Goal: Transaction & Acquisition: Book appointment/travel/reservation

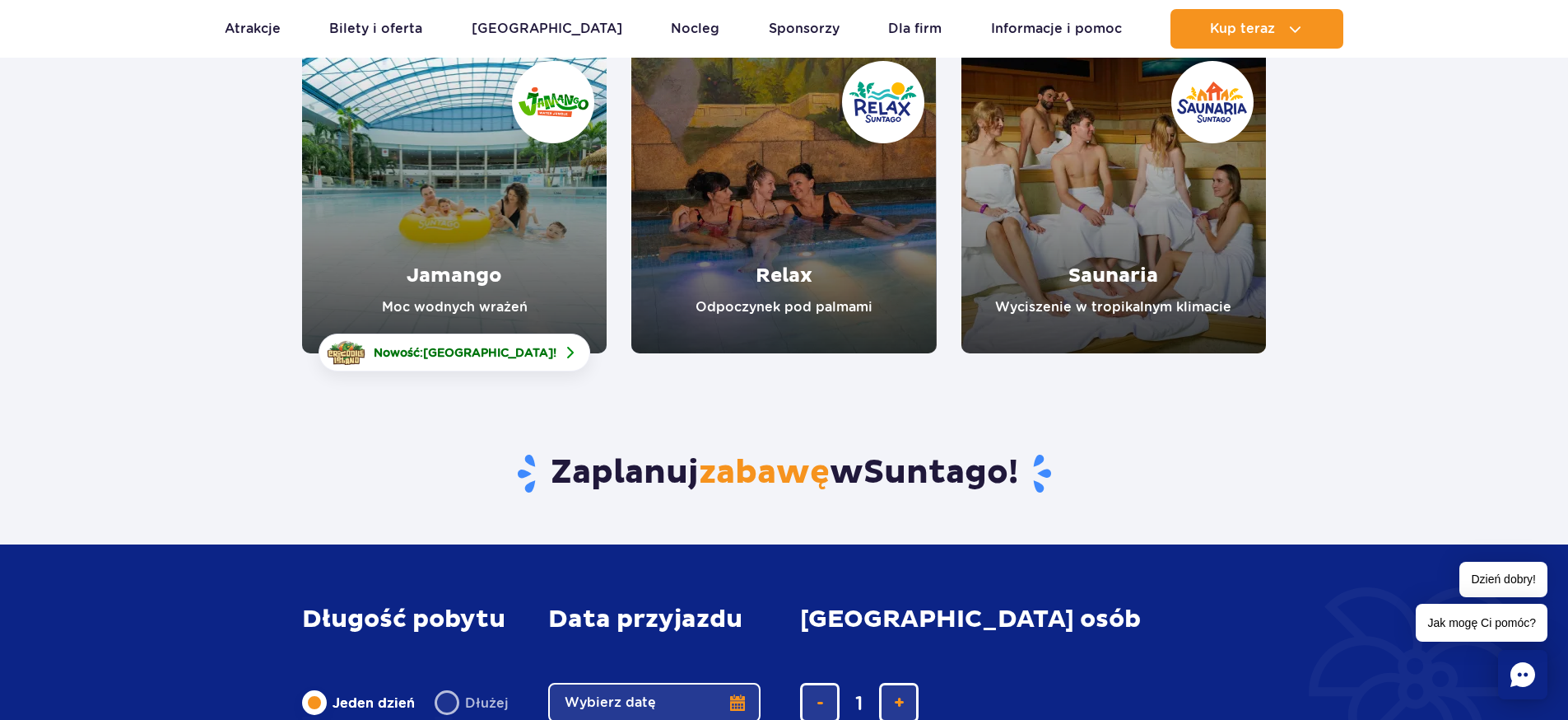
scroll to position [148, 0]
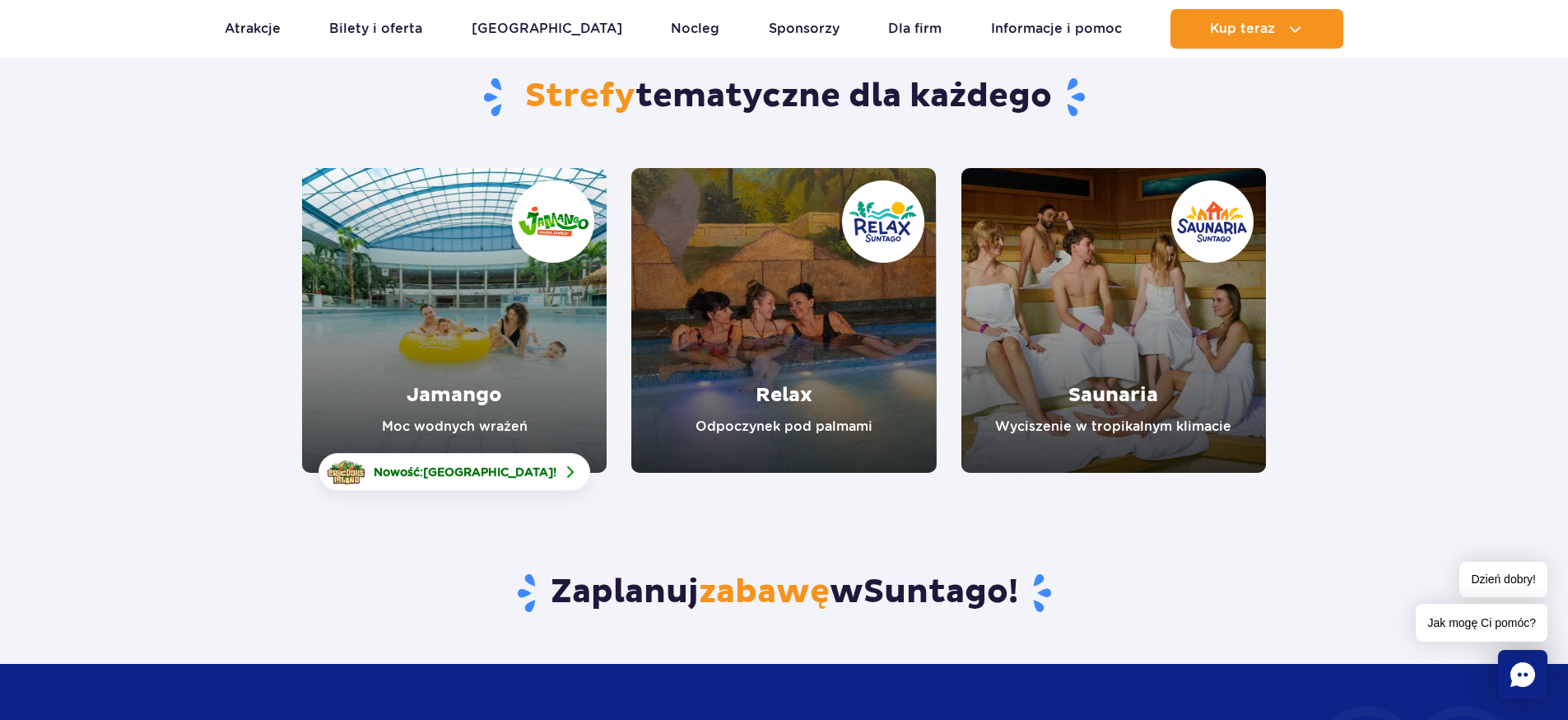
click at [871, 405] on link "Relax" at bounding box center [783, 320] width 304 height 304
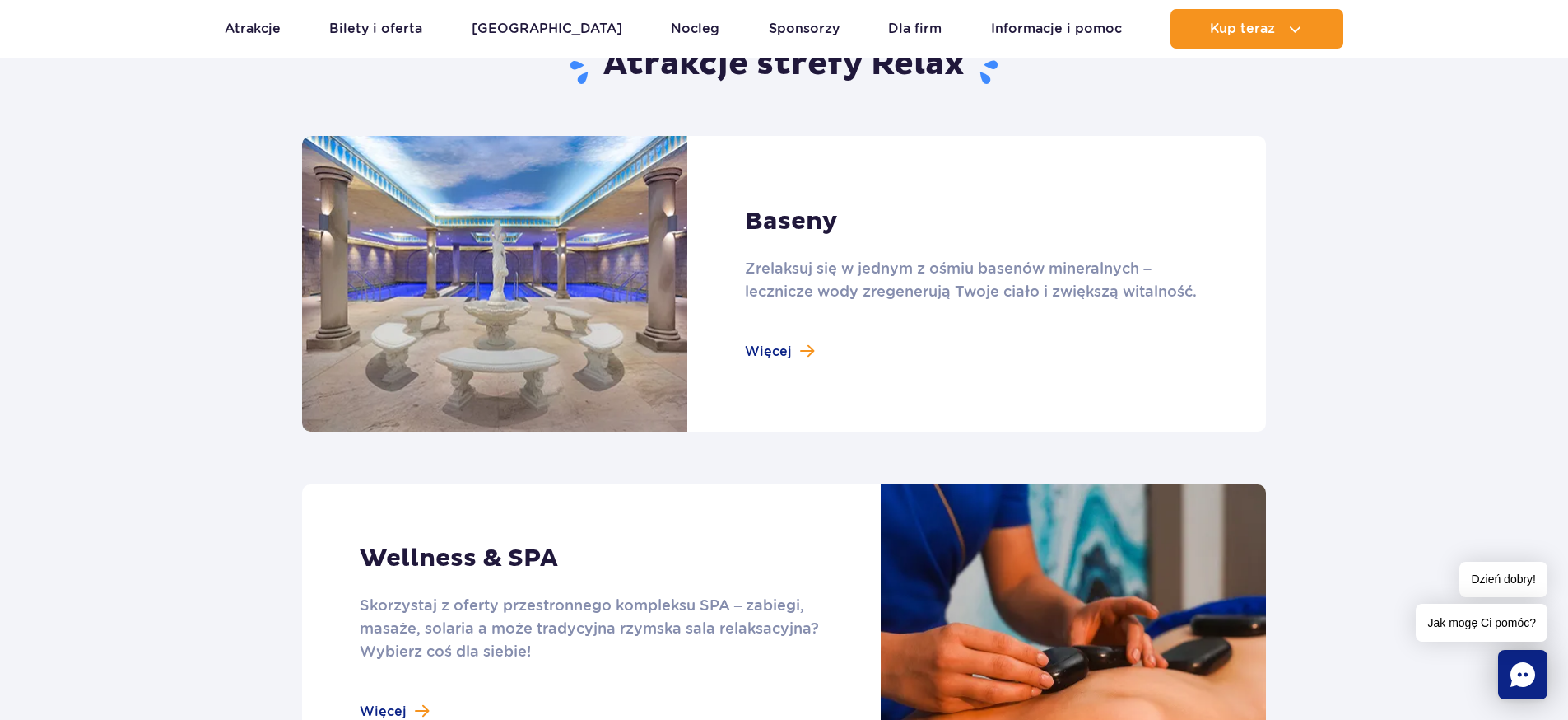
scroll to position [1064, 0]
click at [265, 27] on link "Atrakcje" at bounding box center [252, 28] width 56 height 39
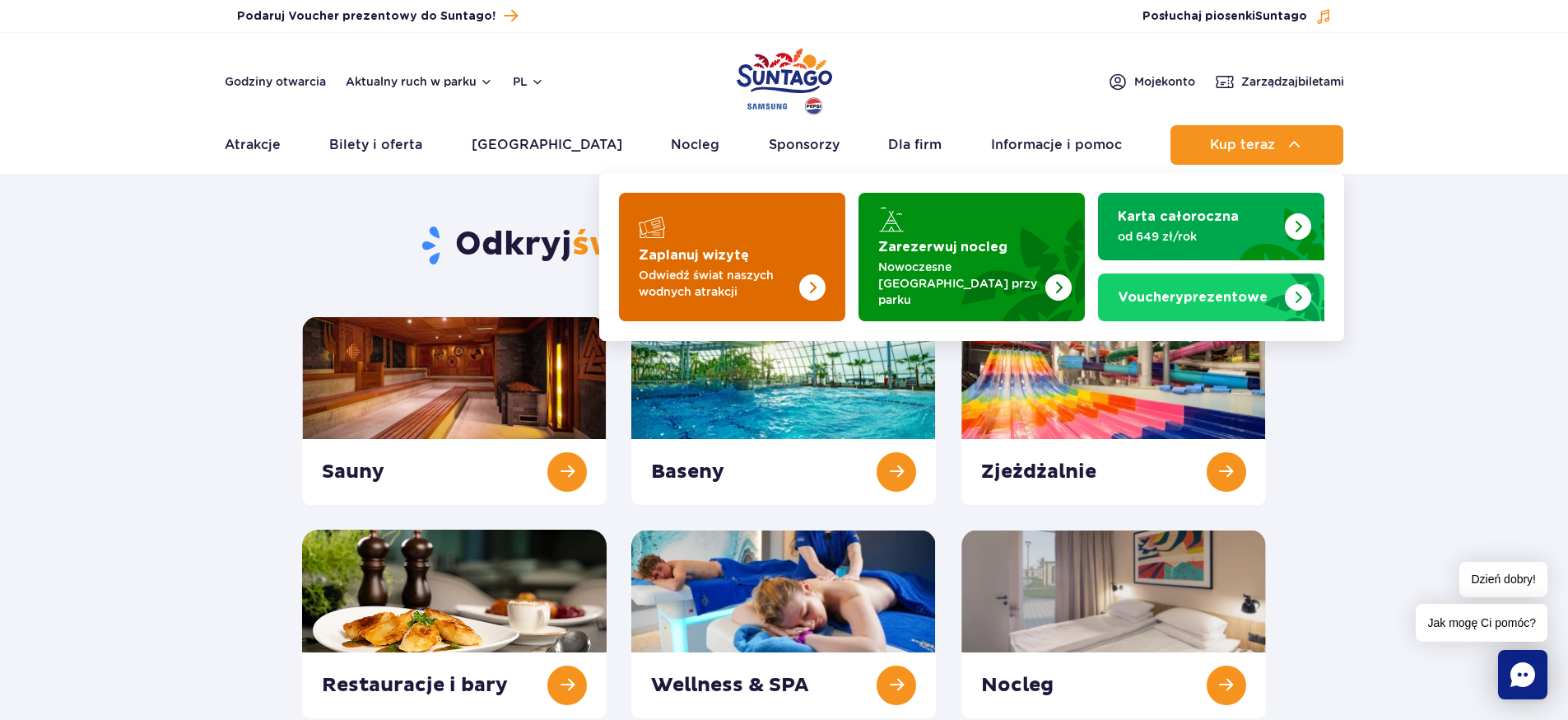
click at [707, 276] on p "Odwiedź świat naszych wodnych atrakcji" at bounding box center [719, 283] width 160 height 33
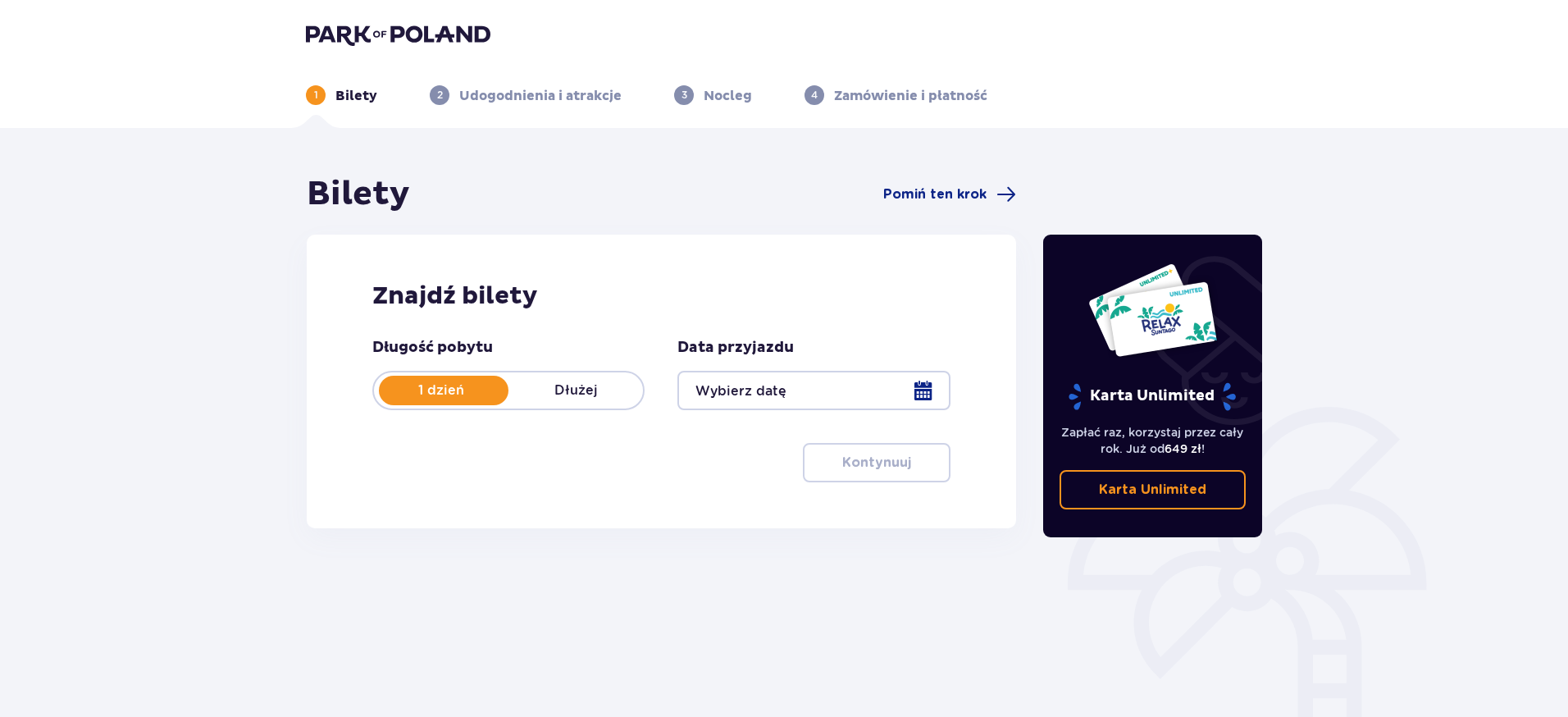
click at [817, 400] on div at bounding box center [814, 390] width 272 height 39
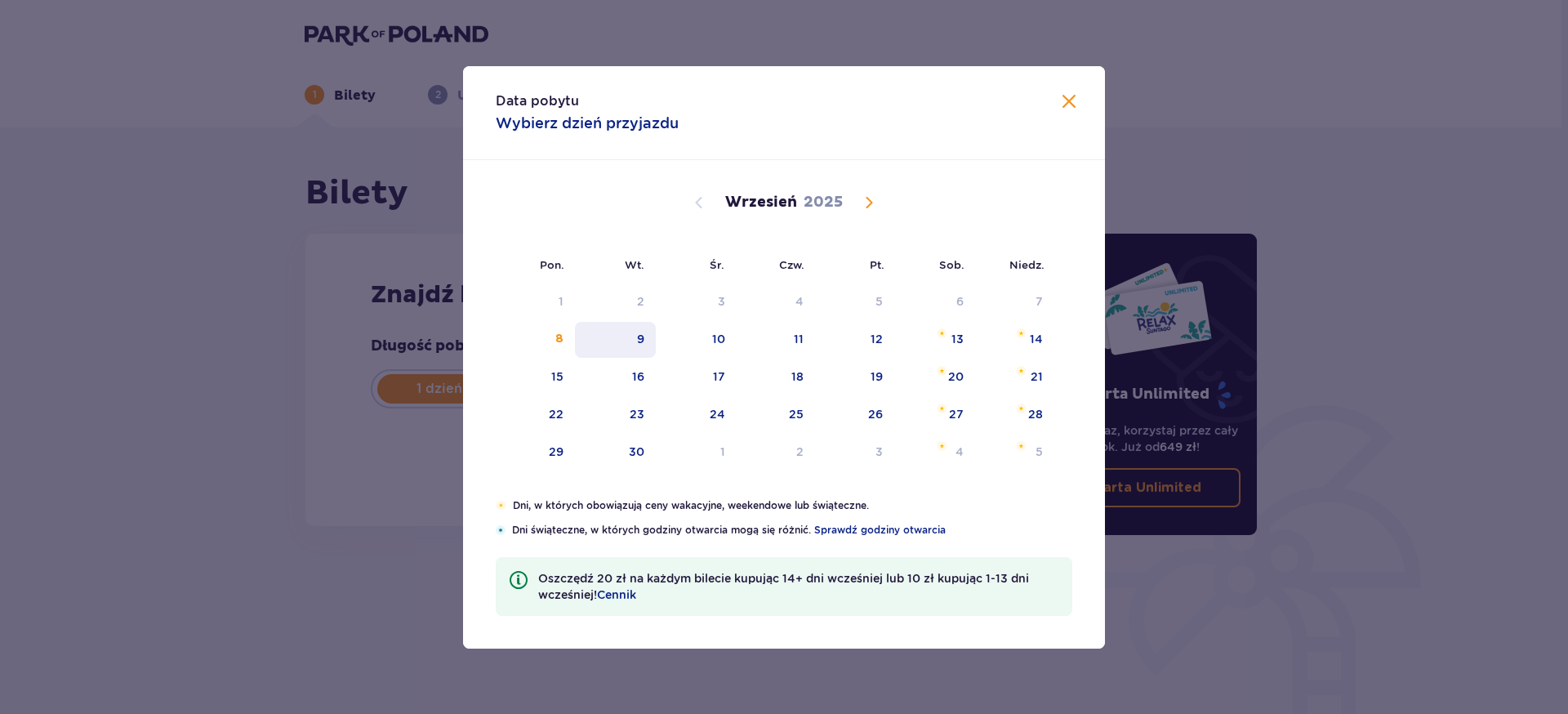
click at [639, 340] on div "9" at bounding box center [640, 338] width 7 height 17
type input "09.09.25"
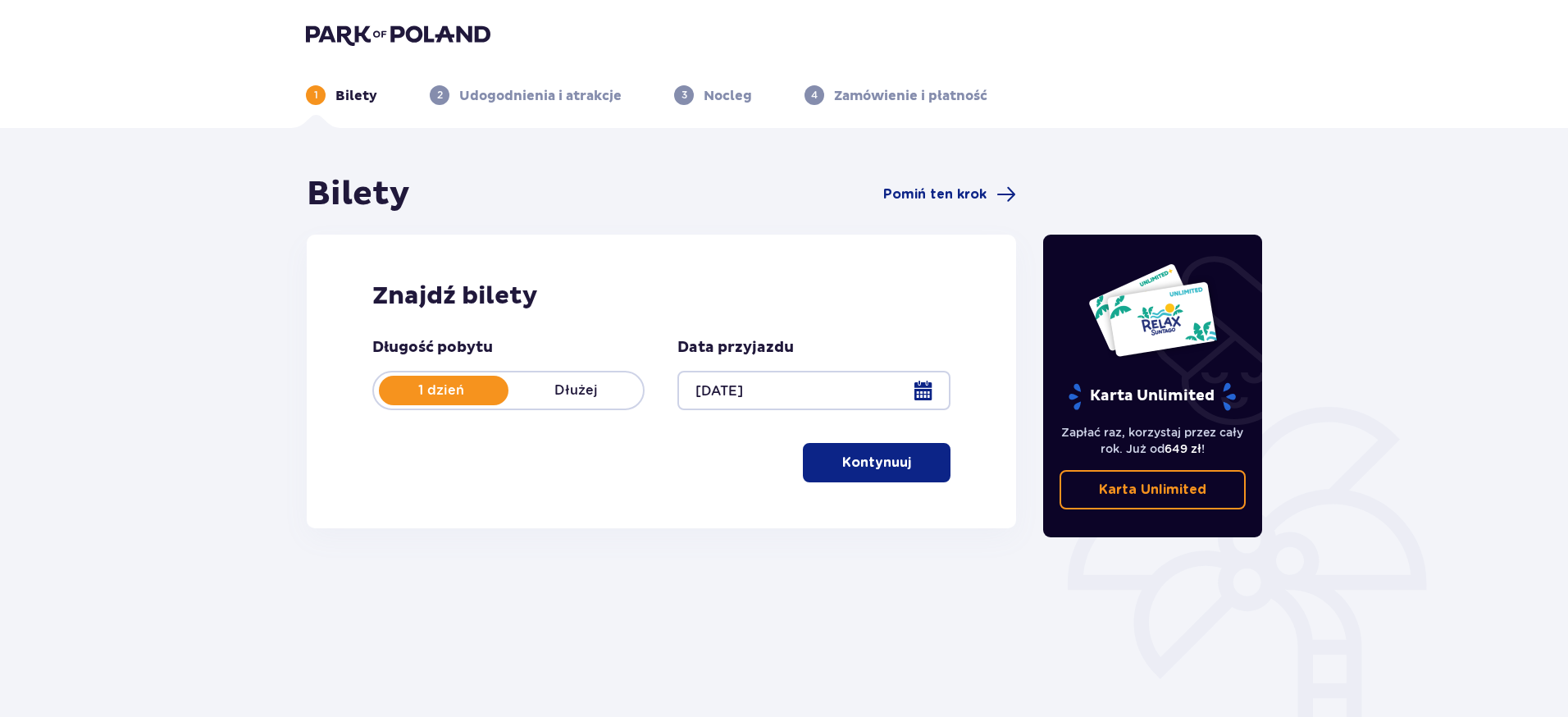
click at [897, 447] on button "Kontynuuj" at bounding box center [876, 462] width 148 height 39
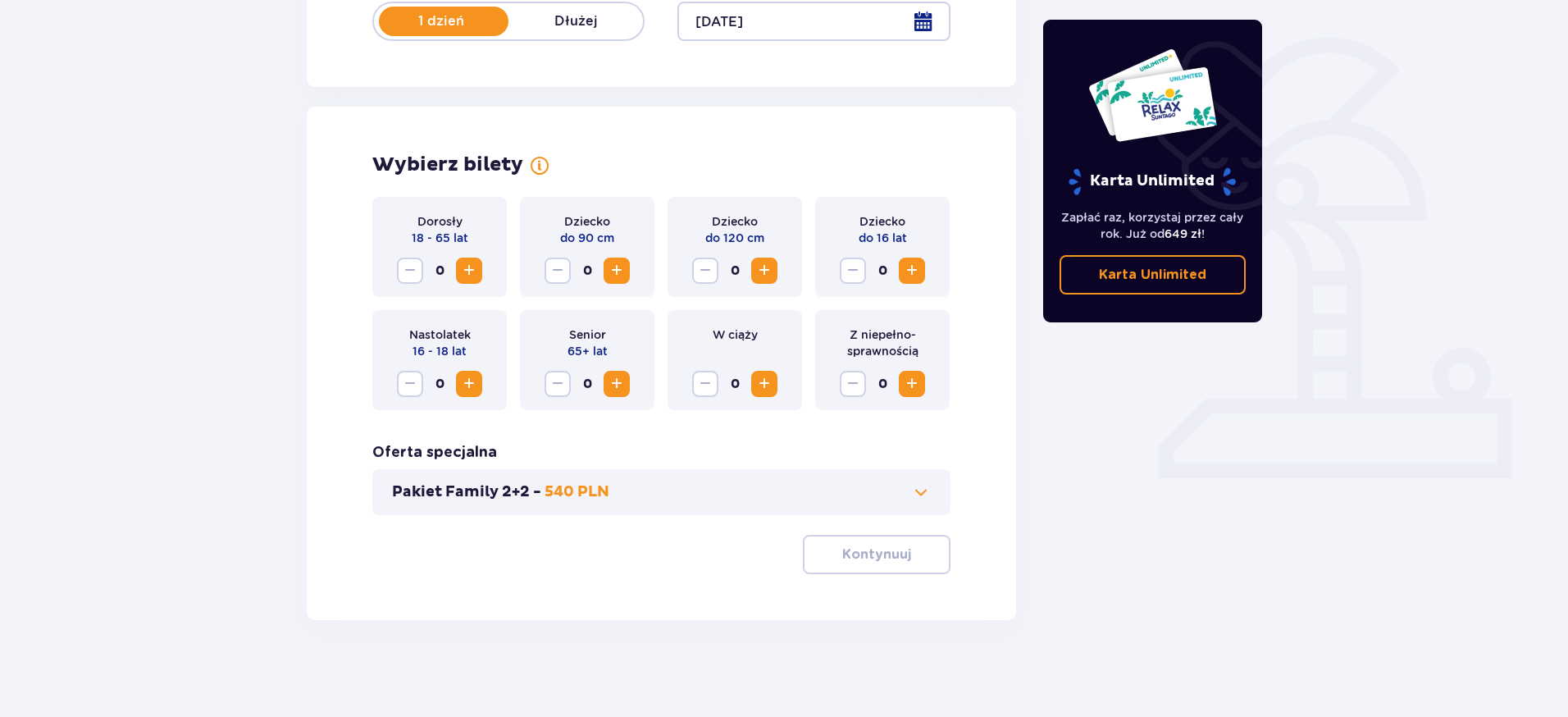
scroll to position [370, 0]
click at [475, 273] on span "Increase" at bounding box center [469, 269] width 20 height 20
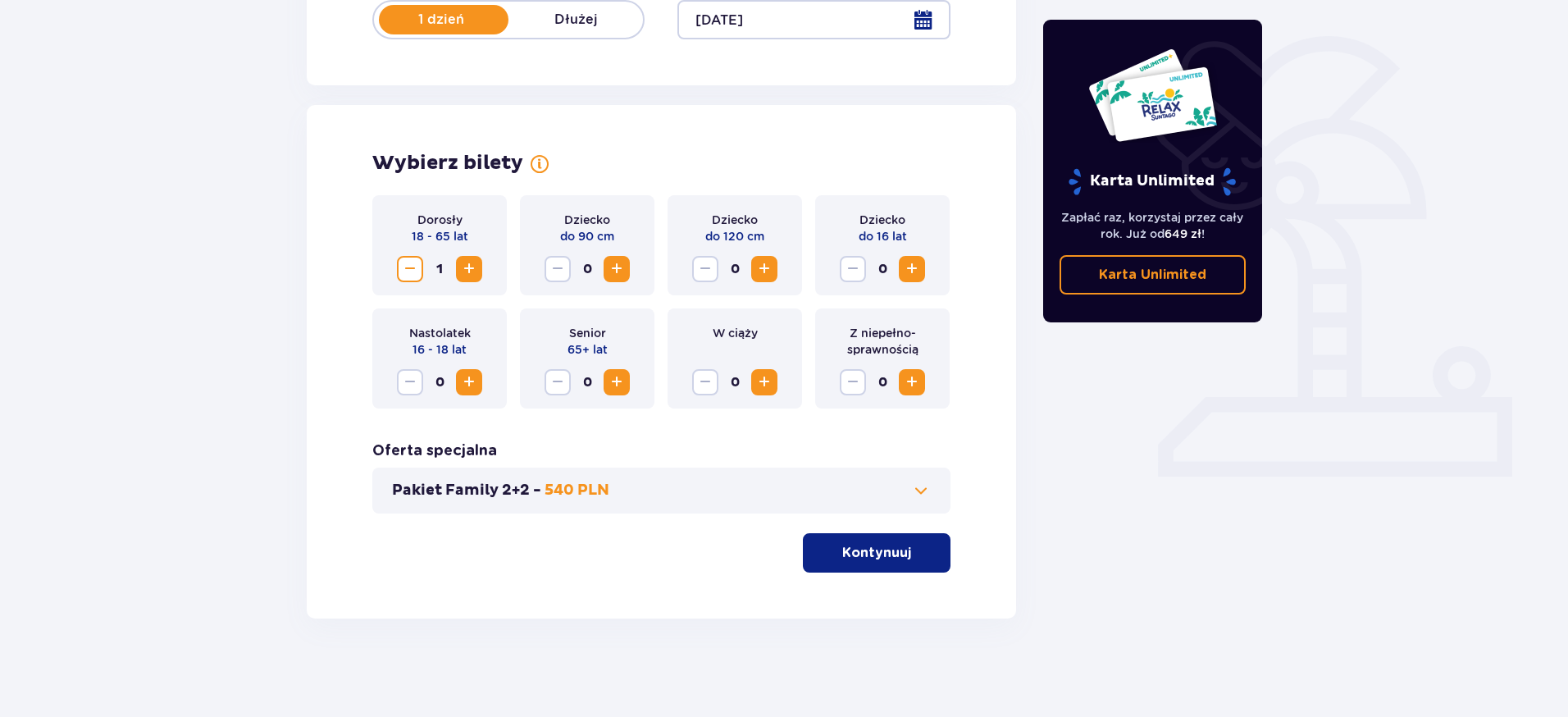
click at [905, 562] on button "Kontynuuj" at bounding box center [876, 552] width 148 height 39
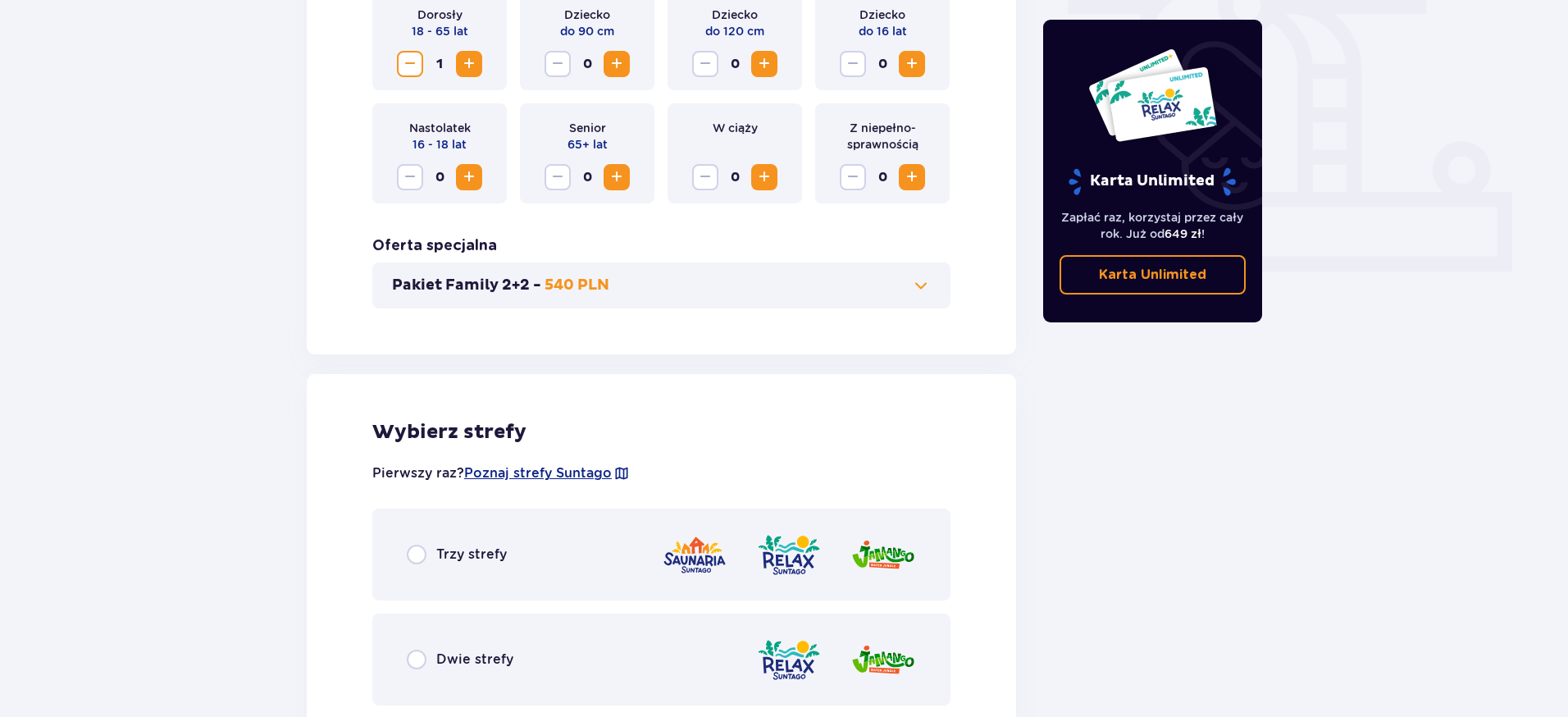
scroll to position [764, 0]
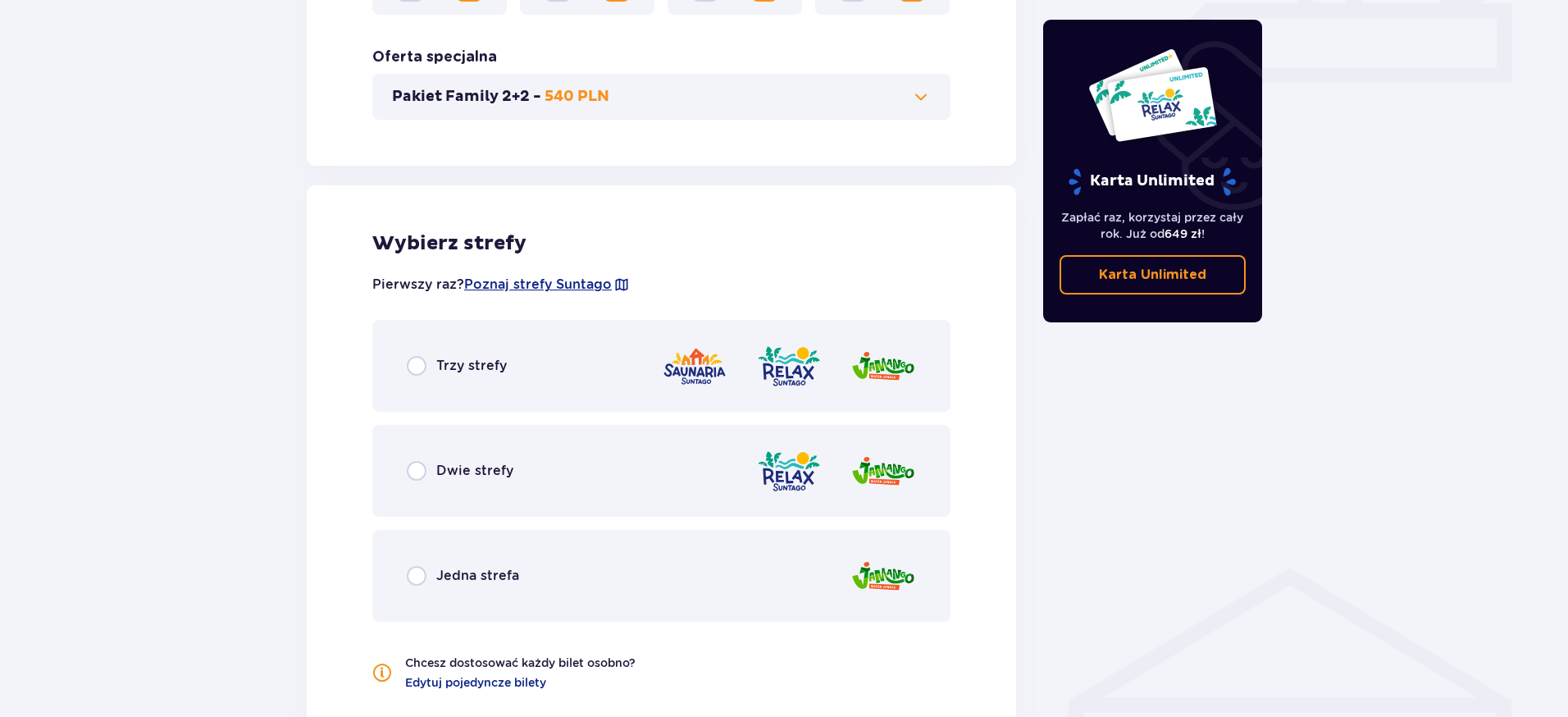
click at [466, 362] on p "Trzy strefy" at bounding box center [471, 366] width 71 height 18
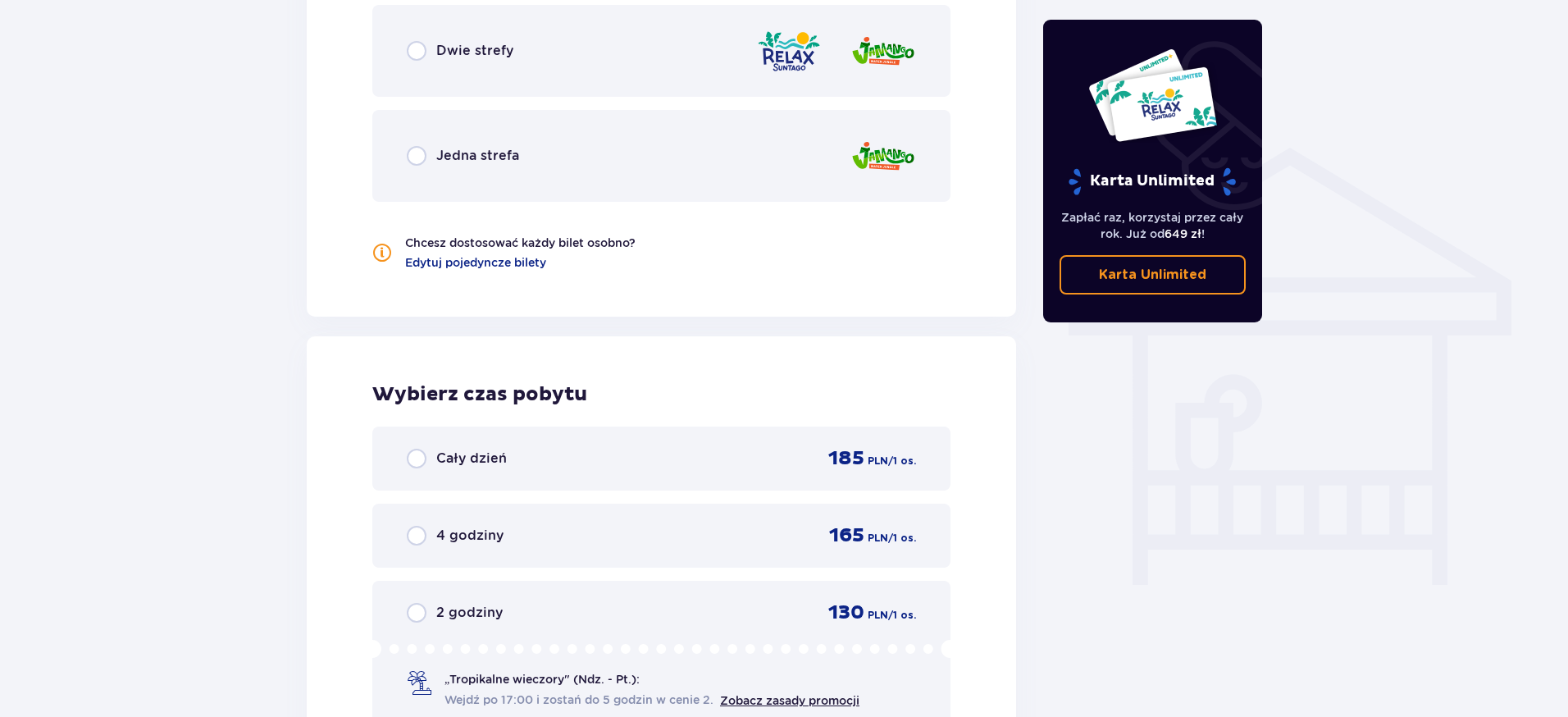
scroll to position [1096, 0]
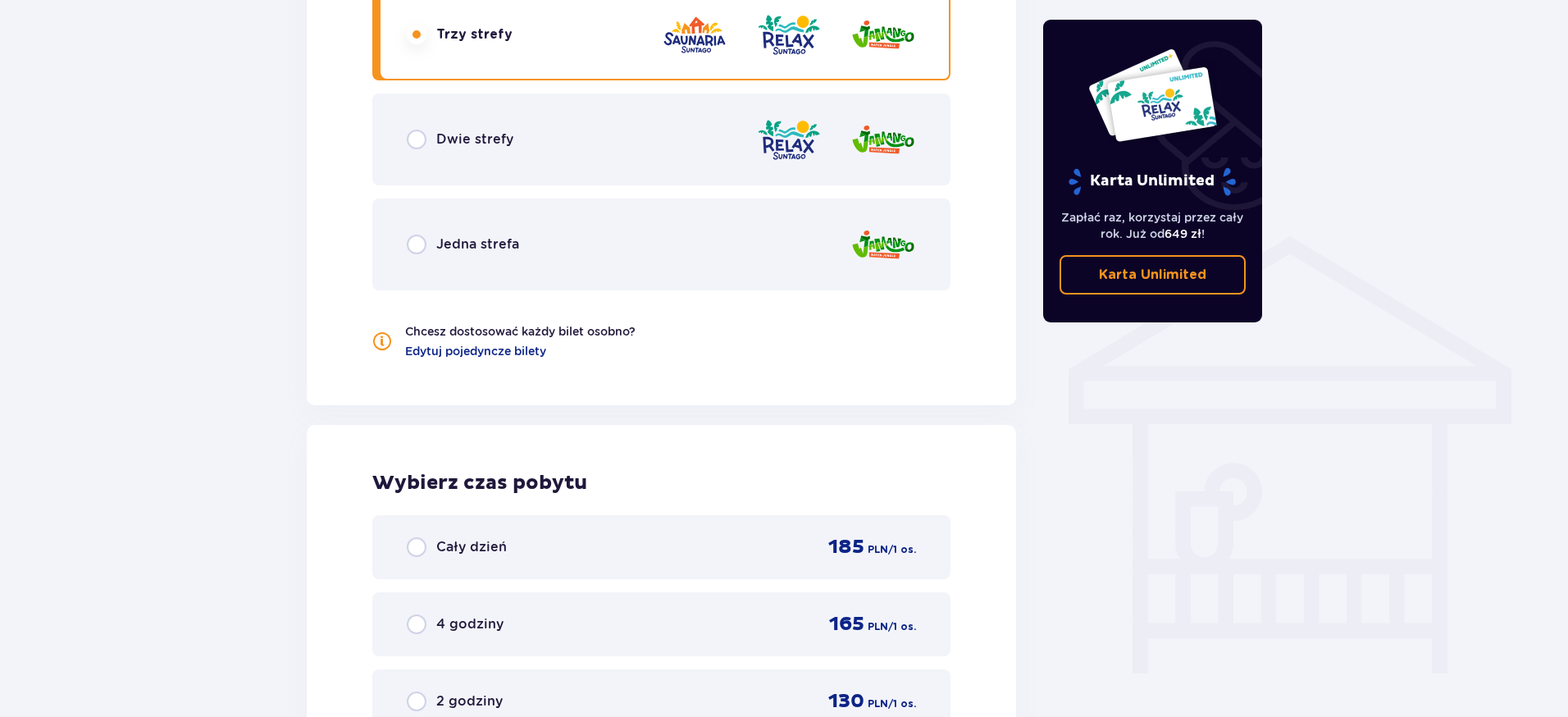
click at [497, 148] on p "Dwie strefy" at bounding box center [475, 139] width 77 height 18
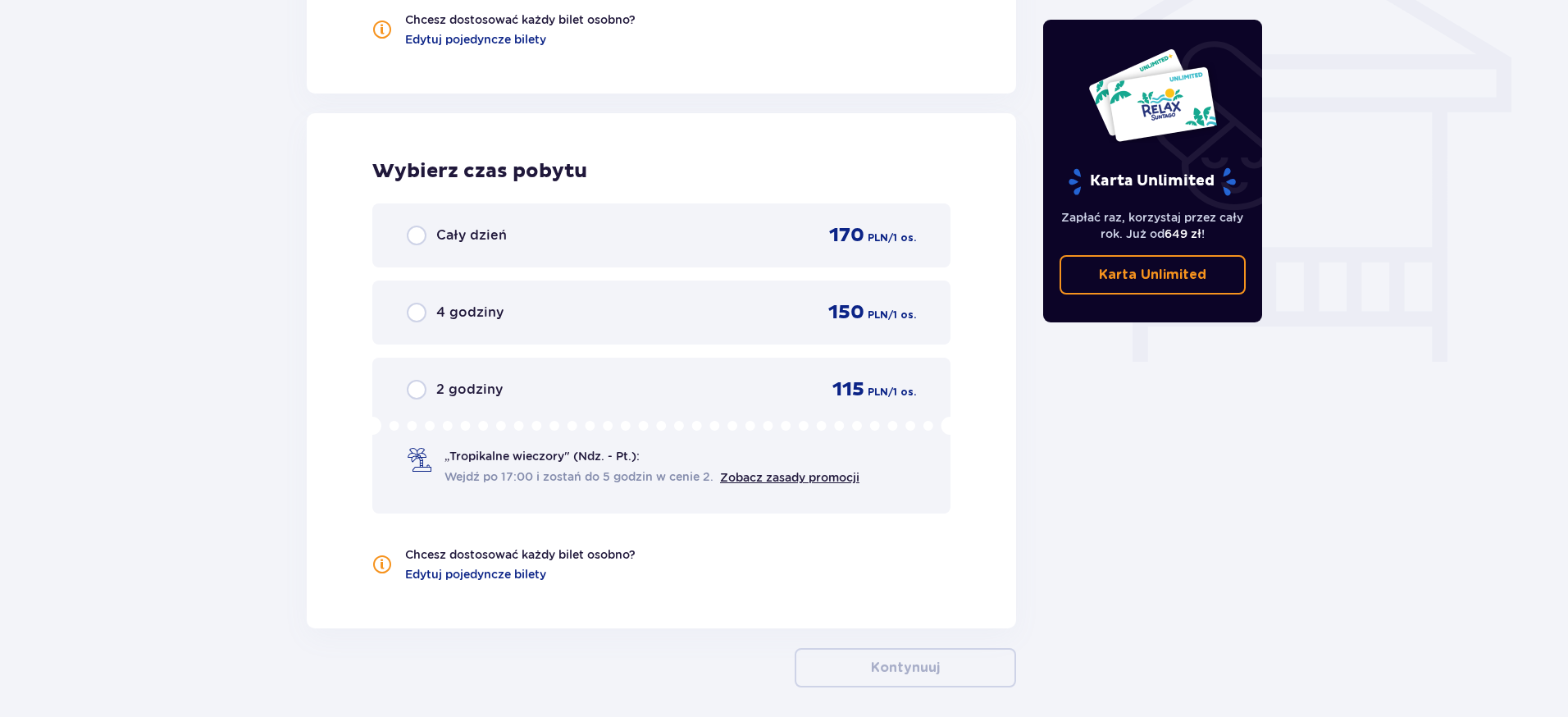
scroll to position [1476, 0]
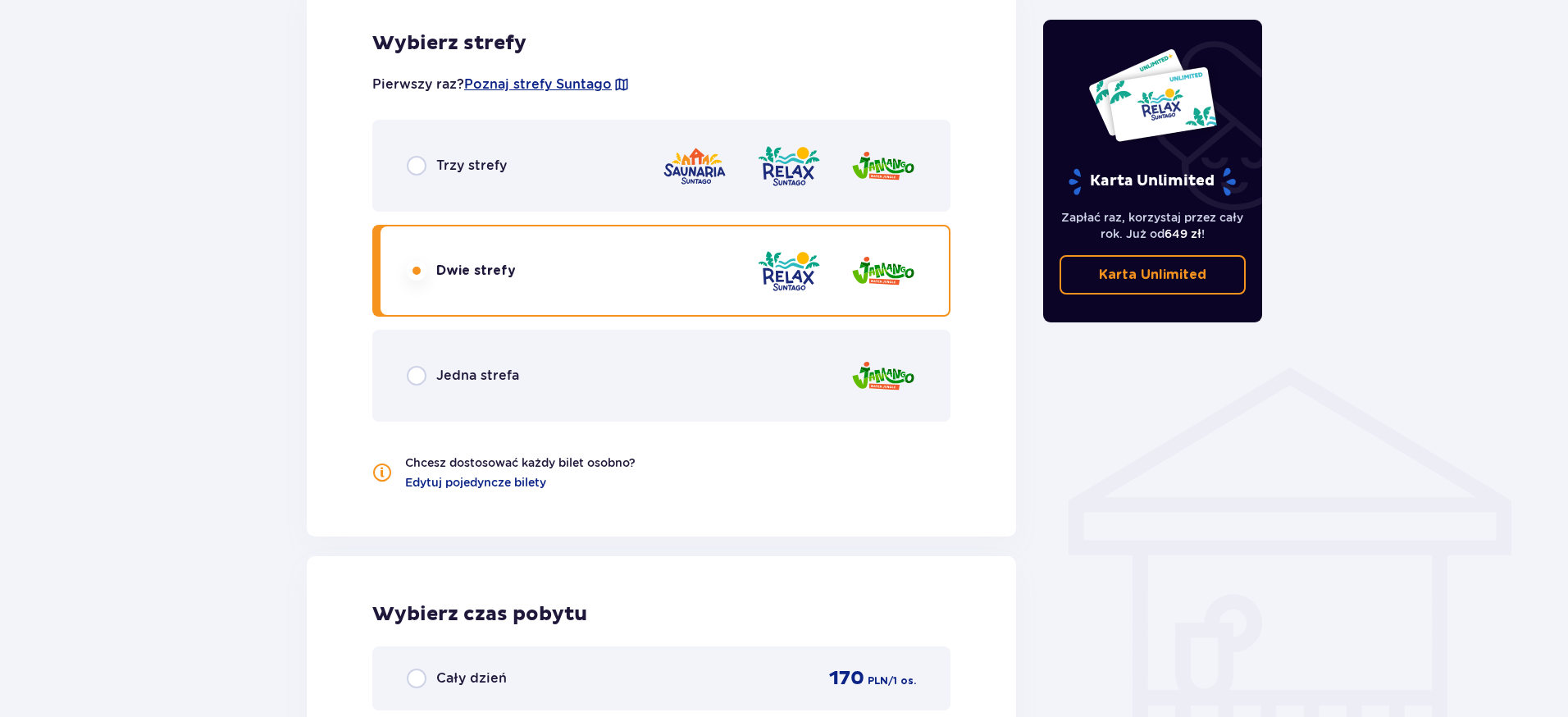
click at [488, 167] on p "Trzy strefy" at bounding box center [471, 165] width 71 height 18
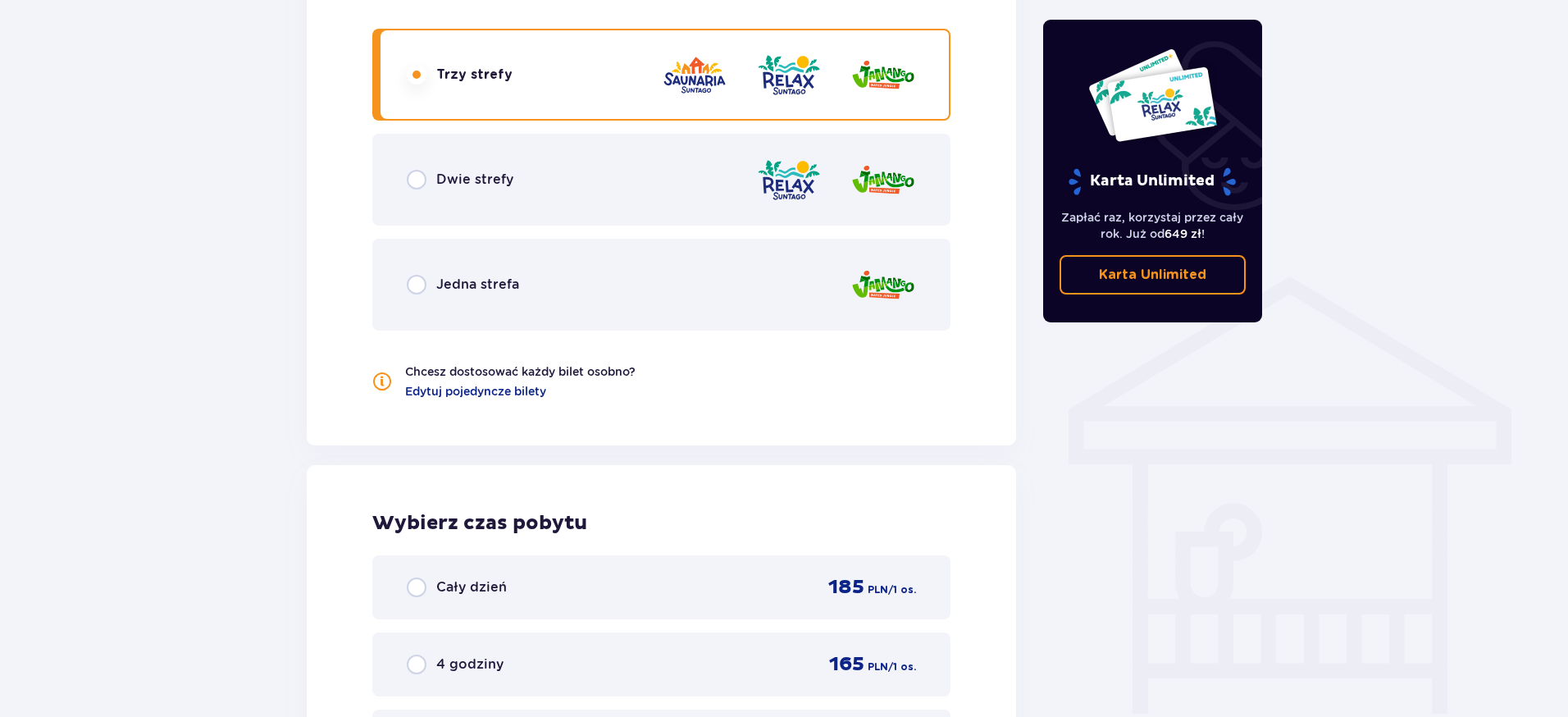
scroll to position [1050, 0]
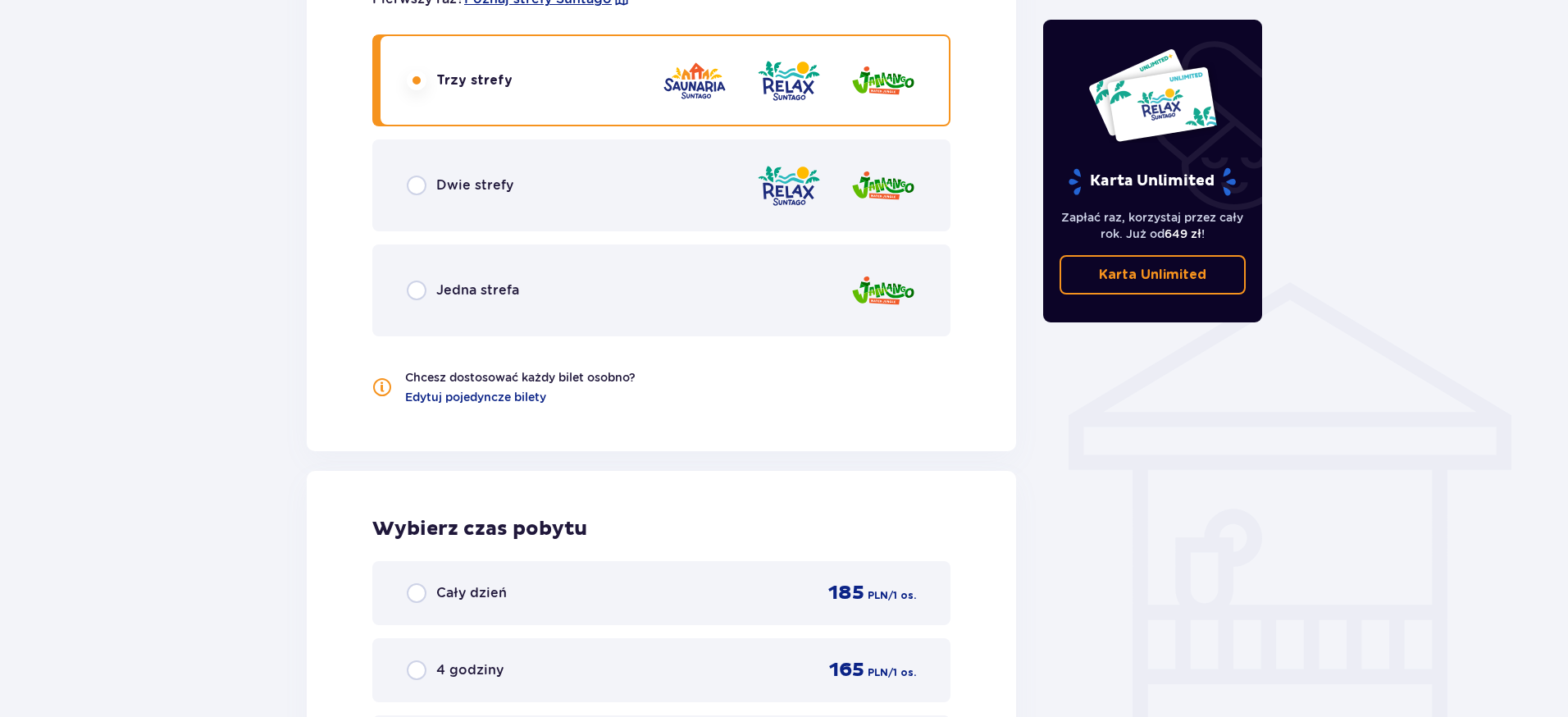
click at [743, 189] on div "Dwie strefy" at bounding box center [661, 185] width 578 height 92
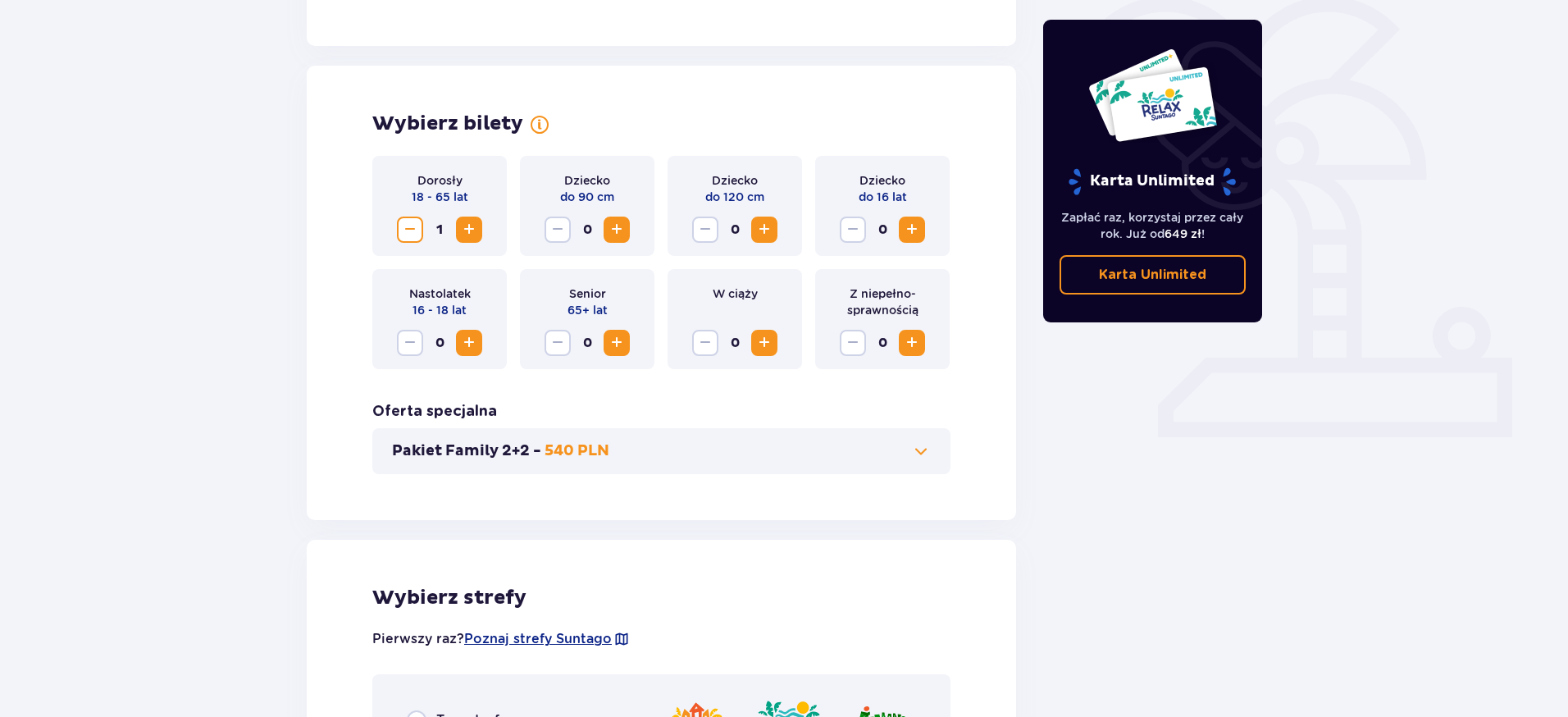
scroll to position [0, 0]
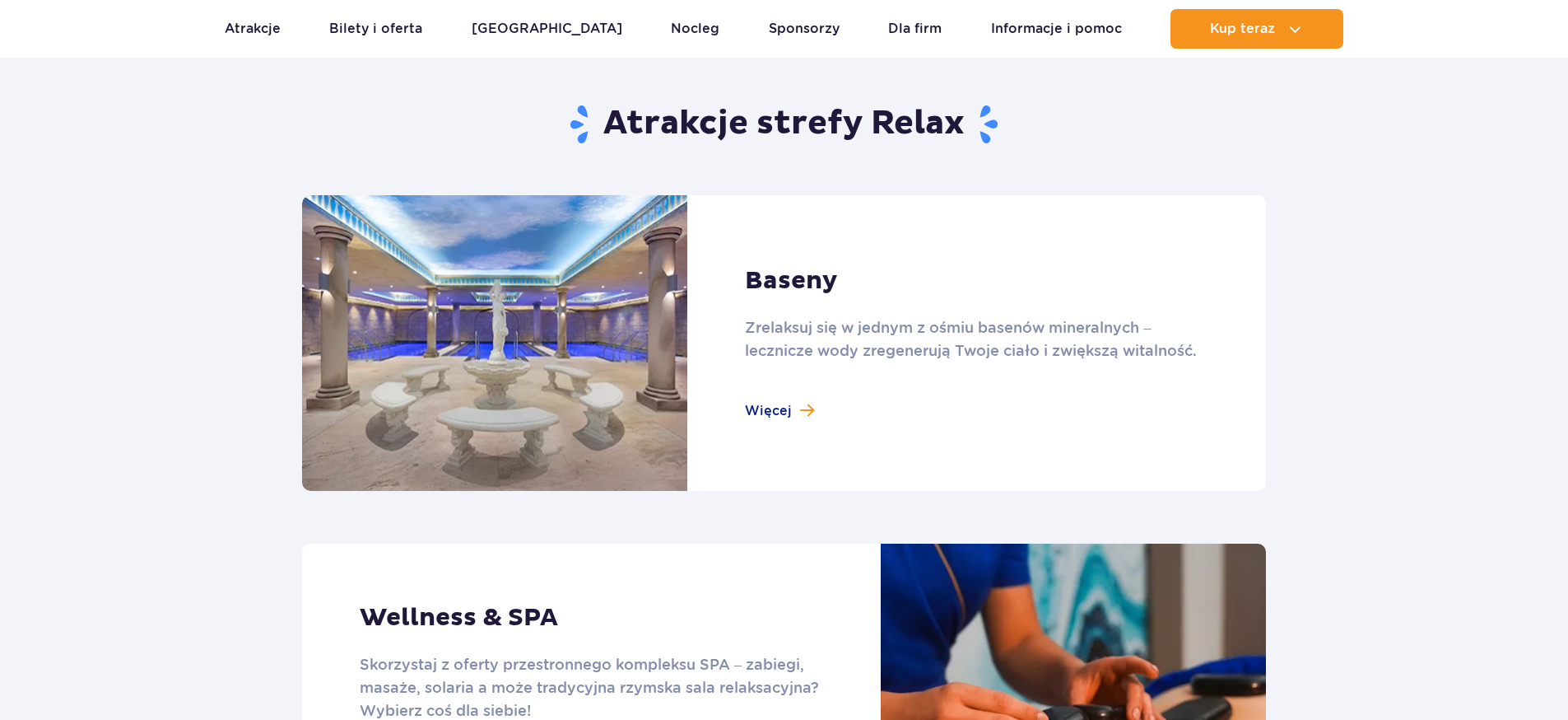
scroll to position [1064, 0]
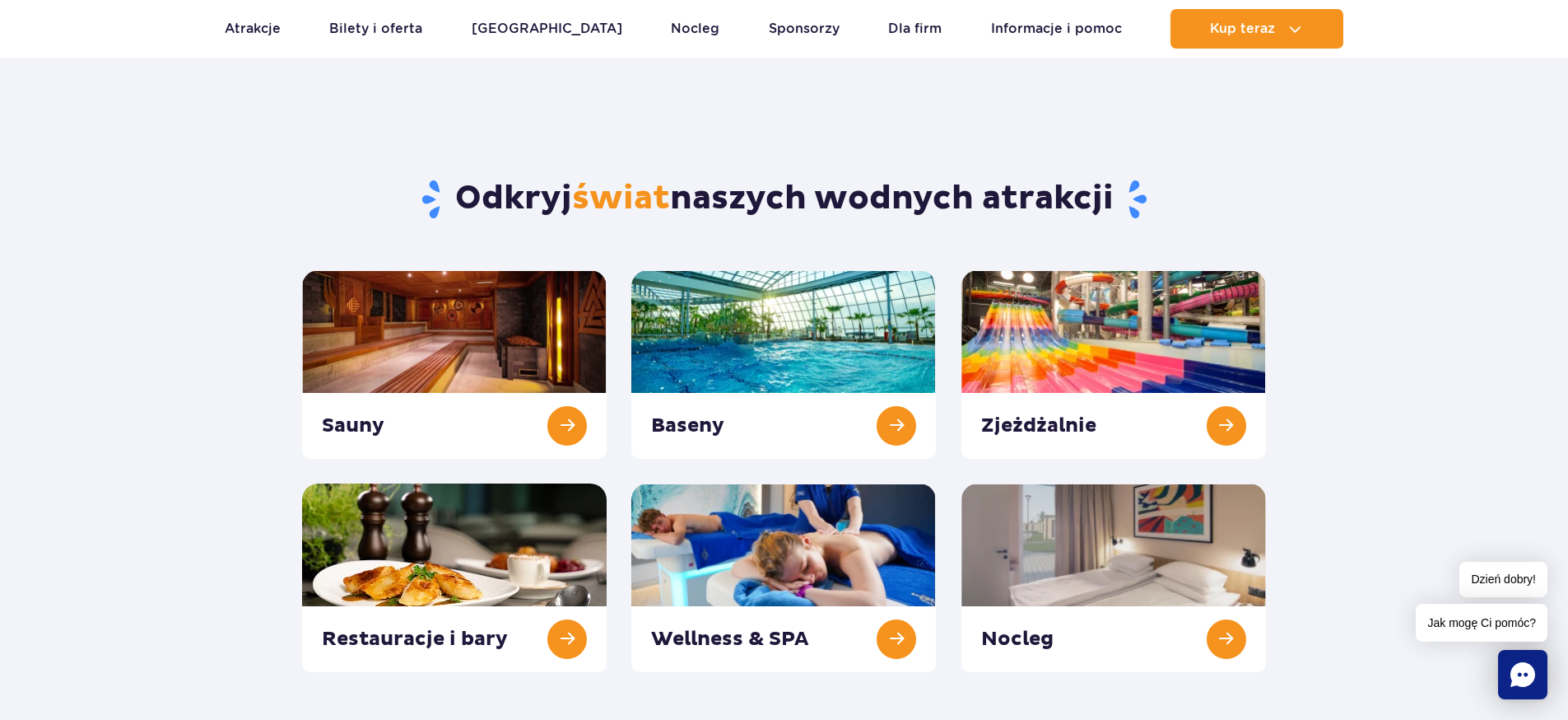
scroll to position [66, 0]
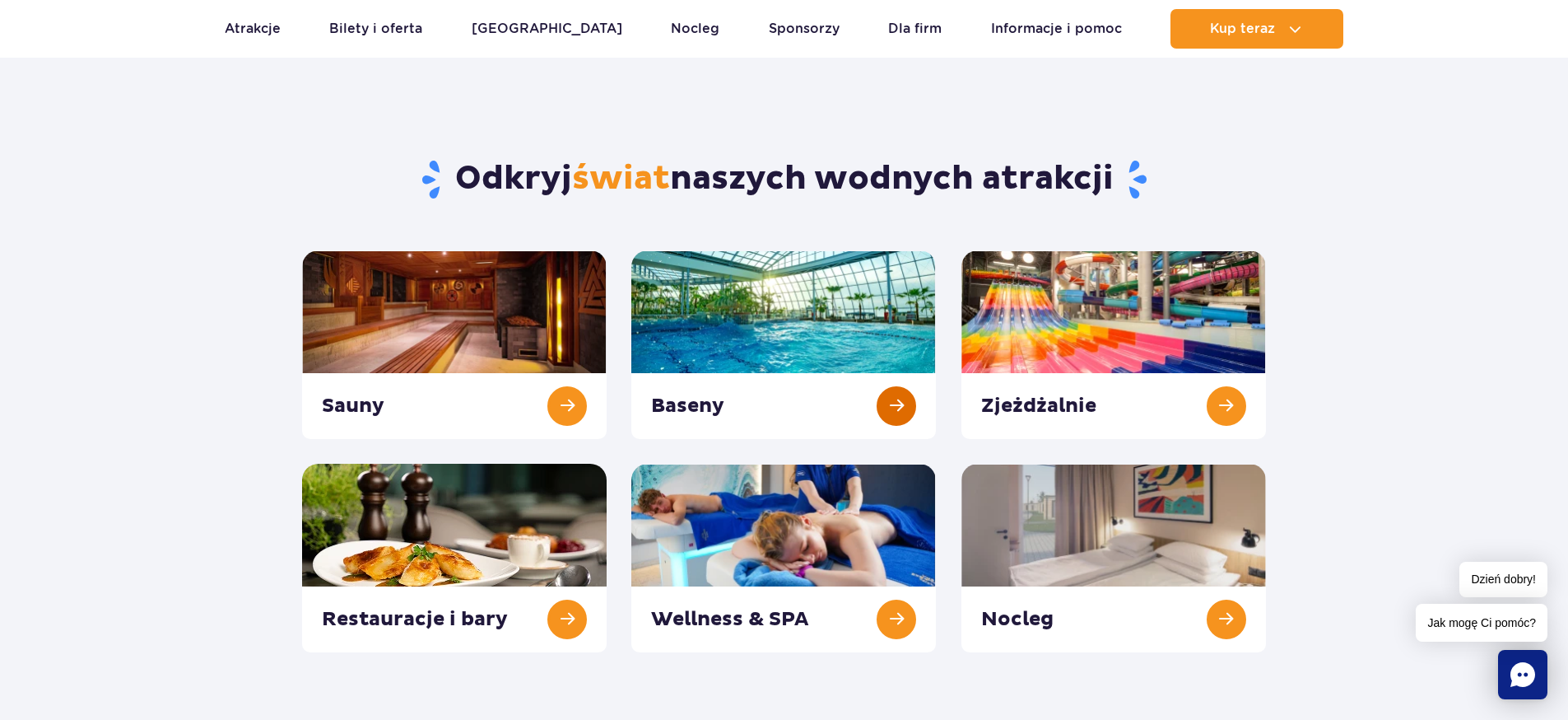
click at [901, 408] on link at bounding box center [783, 344] width 304 height 189
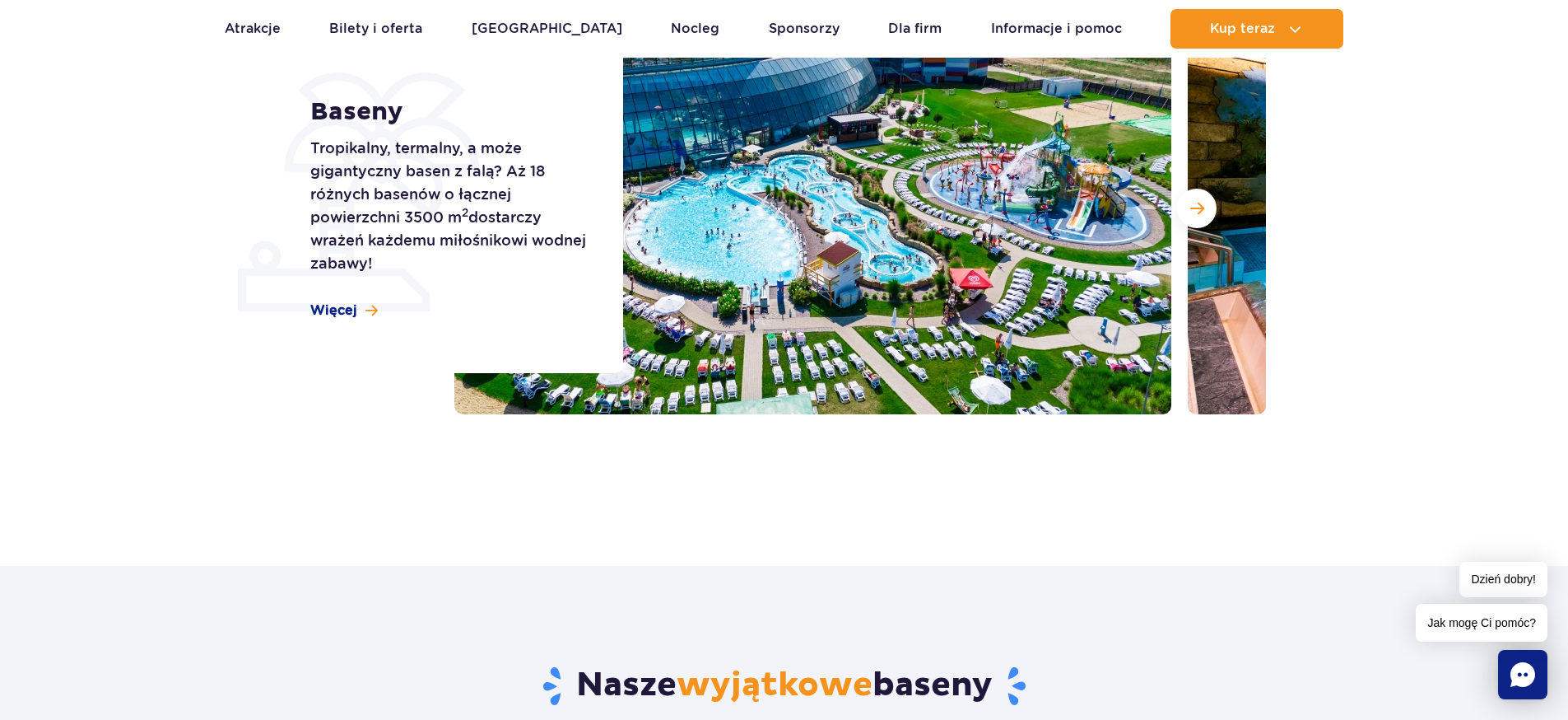
scroll to position [135, 0]
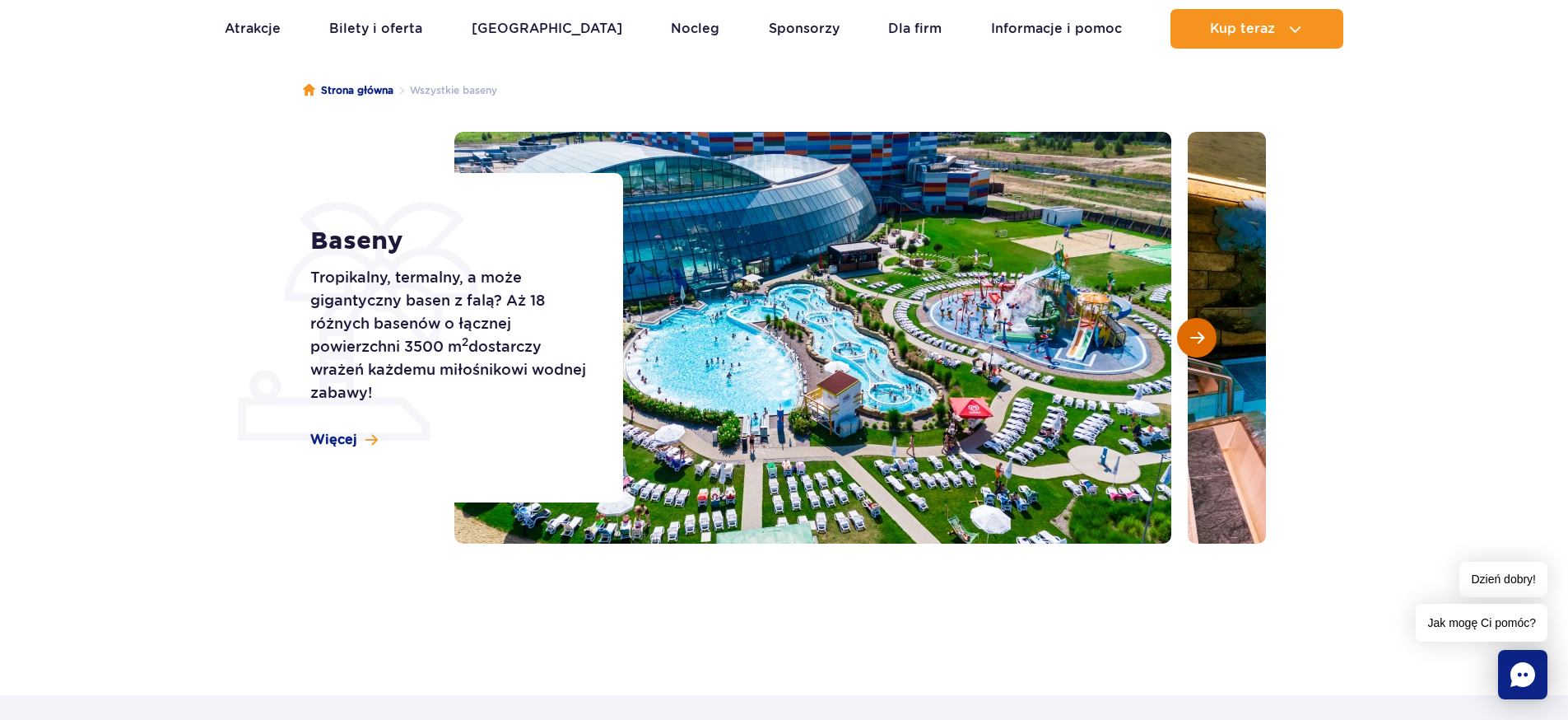
click at [1198, 331] on span "Następny slajd" at bounding box center [1197, 338] width 14 height 15
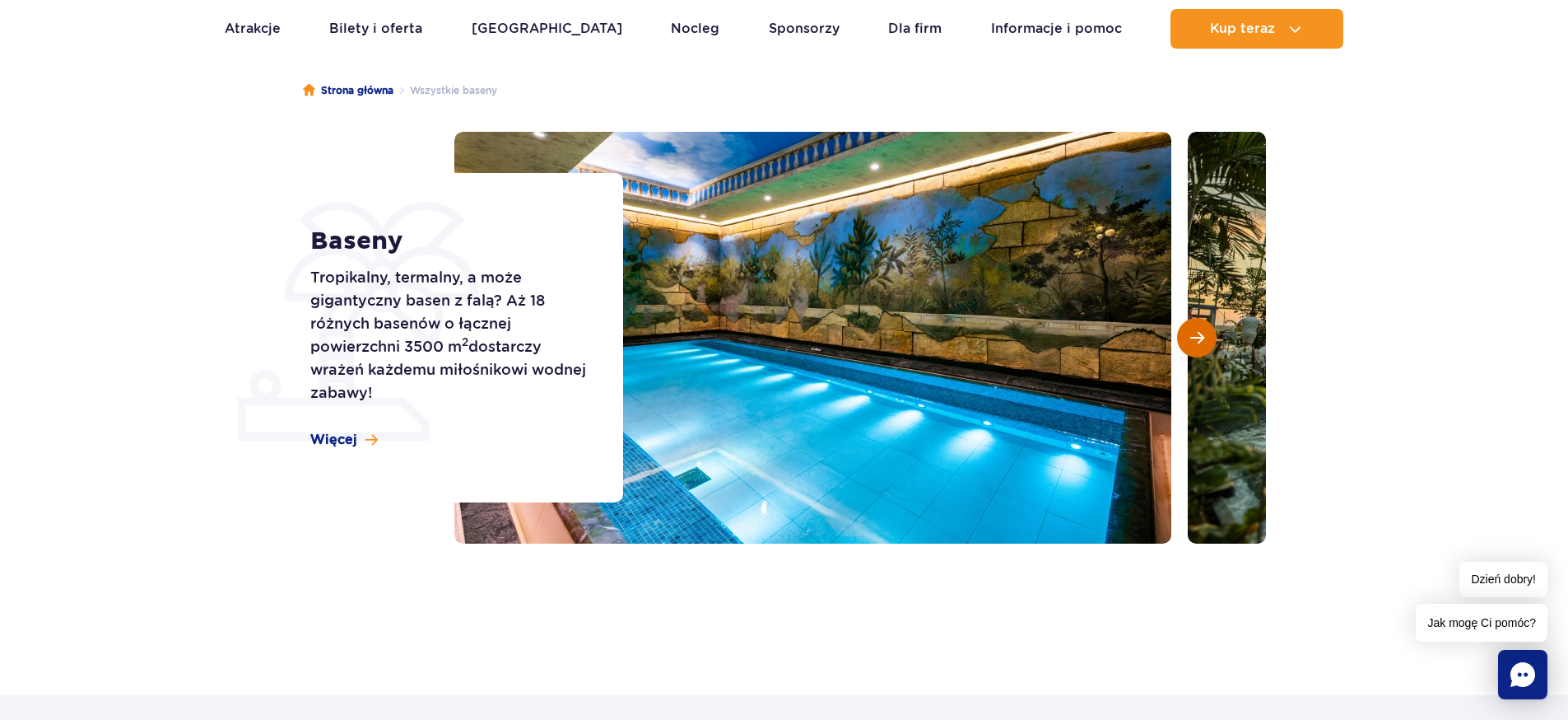
click at [1196, 335] on span "Następny slajd" at bounding box center [1197, 338] width 14 height 15
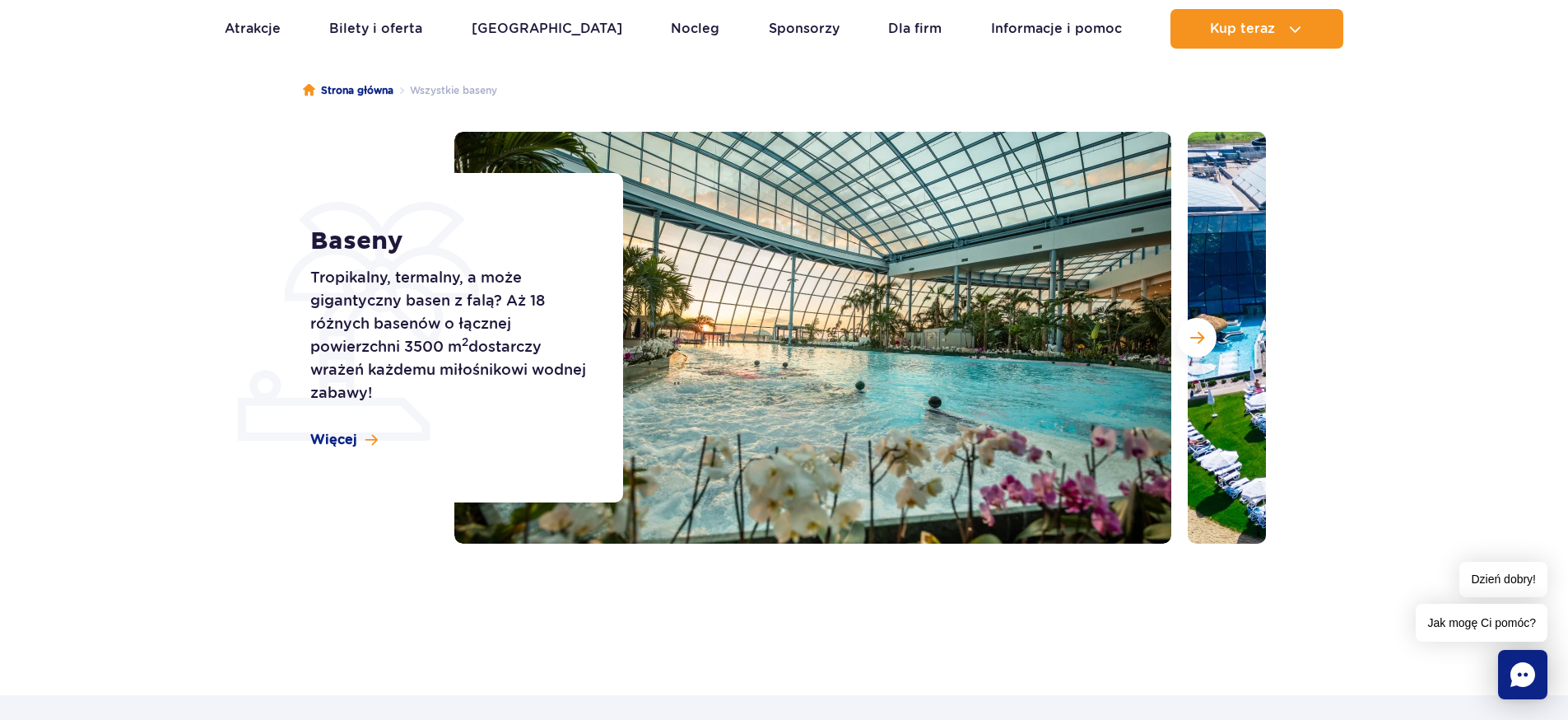
click at [334, 649] on div "Strona główna Wszystkie baseny Baseny Tropikalny, termalny, a może gigantyczny …" at bounding box center [784, 372] width 1568 height 645
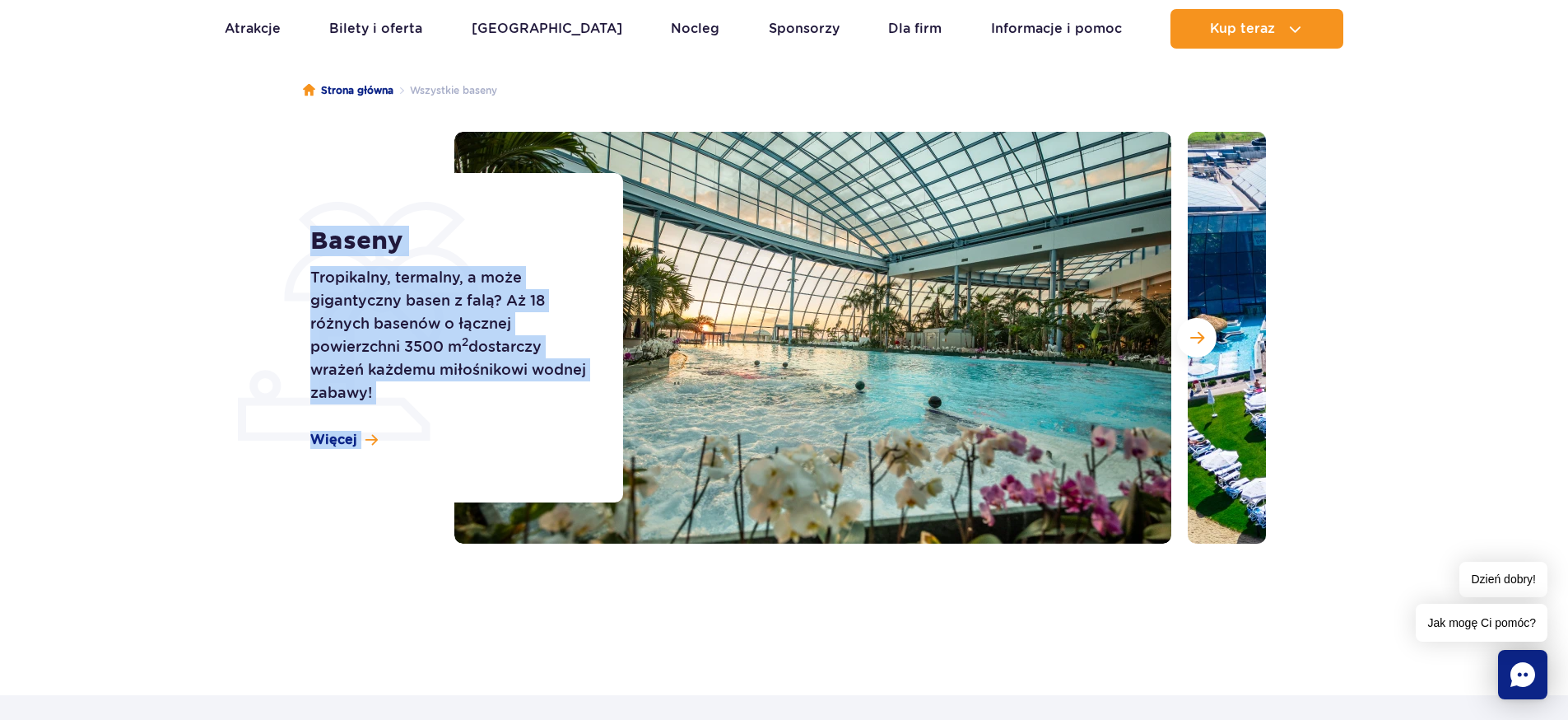
drag, startPoint x: 424, startPoint y: 175, endPoint x: 684, endPoint y: 169, distance: 260.1
click at [685, 169] on div "Baseny Tropikalny, termalny, a może gigantyczny basen z falą? Aż 18 różnych bas…" at bounding box center [784, 338] width 989 height 412
click at [712, 159] on img at bounding box center [812, 338] width 717 height 412
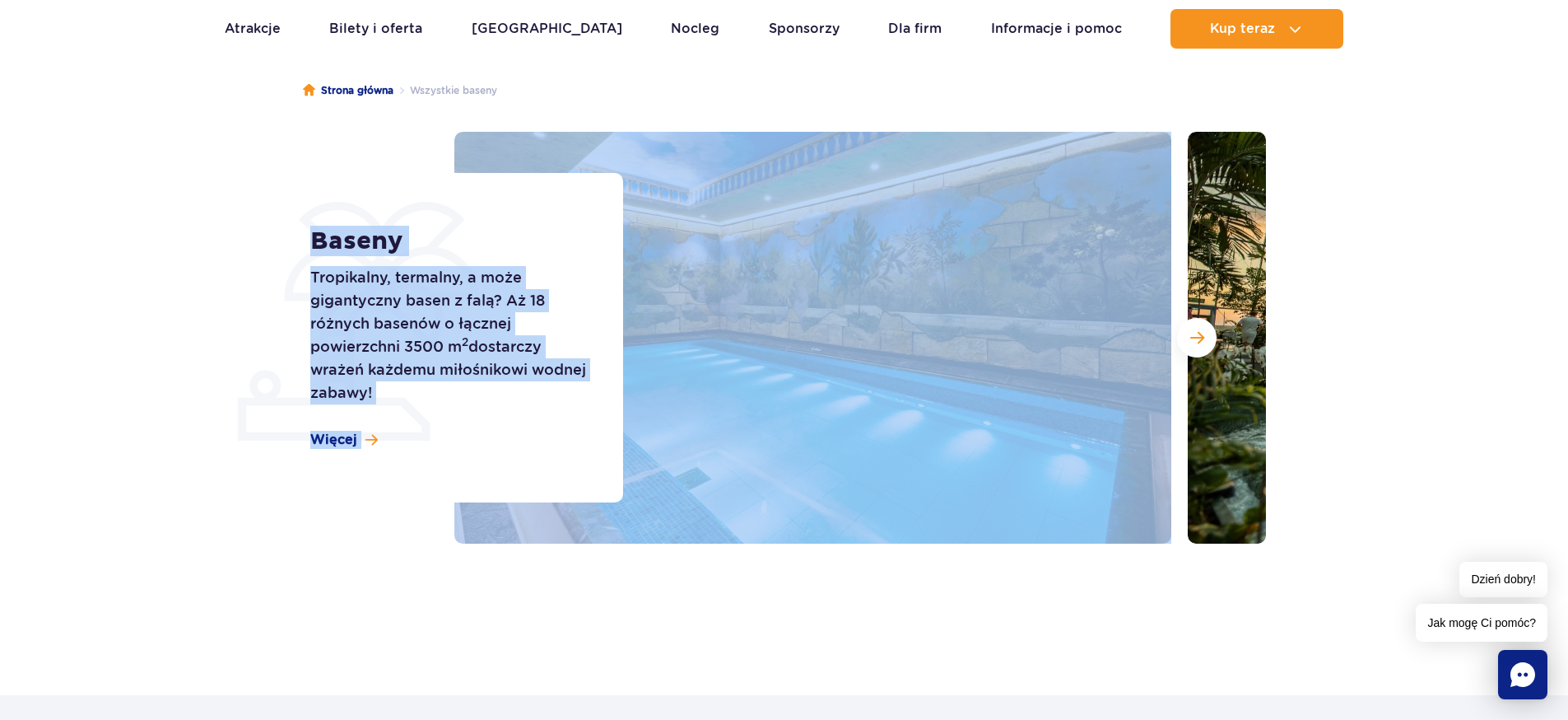
click at [902, 166] on img at bounding box center [812, 338] width 717 height 412
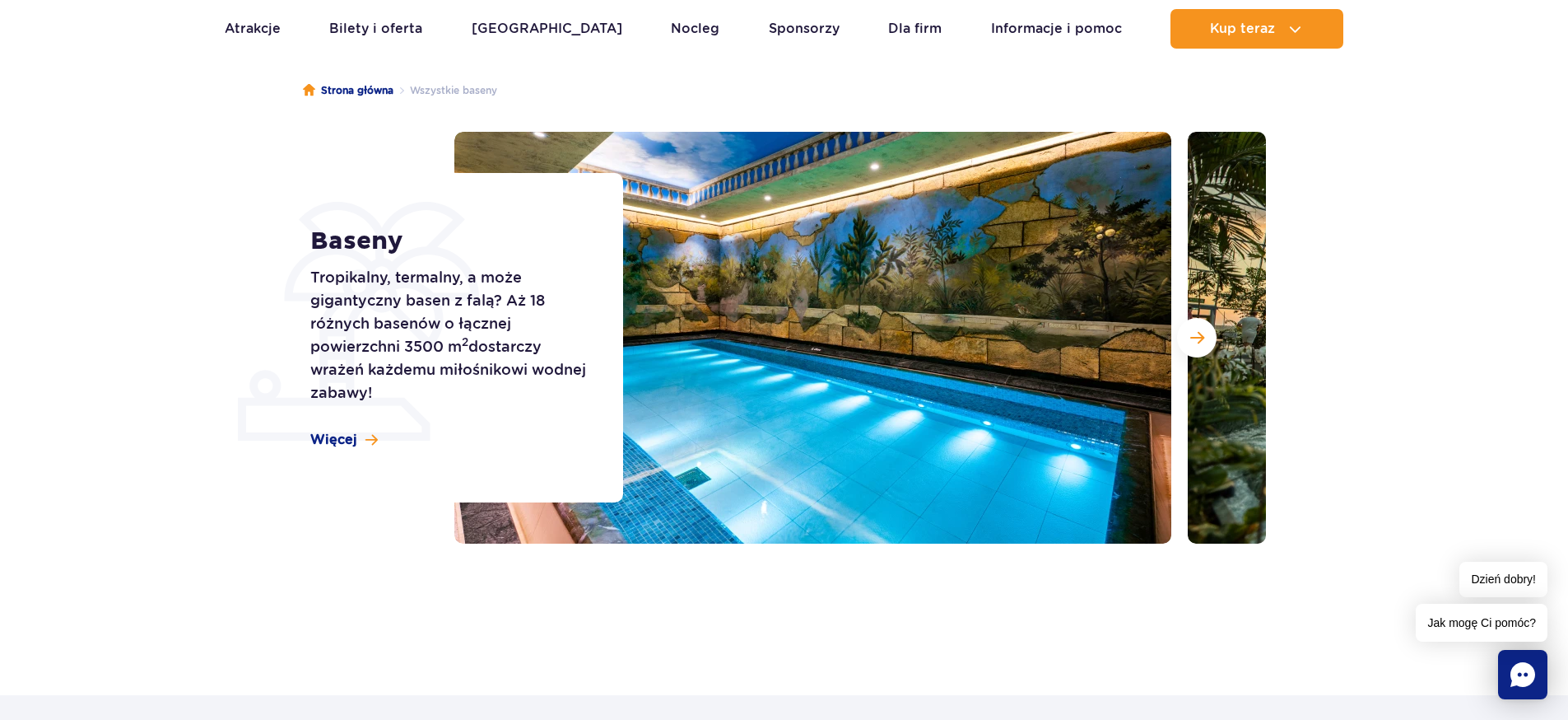
click at [412, 114] on ul "Strona główna Wszystkie baseny" at bounding box center [784, 90] width 963 height 82
click at [433, 134] on div "Baseny Tropikalny, termalny, a może gigantyczny basen z falą? Aż 18 różnych bas…" at bounding box center [784, 338] width 989 height 412
click at [368, 482] on div "Baseny Tropikalny, termalny, a może gigantyczny basen z falą? Aż 18 różnych bas…" at bounding box center [457, 338] width 333 height 330
click at [430, 519] on div "Baseny Tropikalny, termalny, a może gigantyczny basen z falą? Aż 18 różnych bas…" at bounding box center [784, 338] width 989 height 412
click at [458, 525] on img at bounding box center [812, 338] width 717 height 412
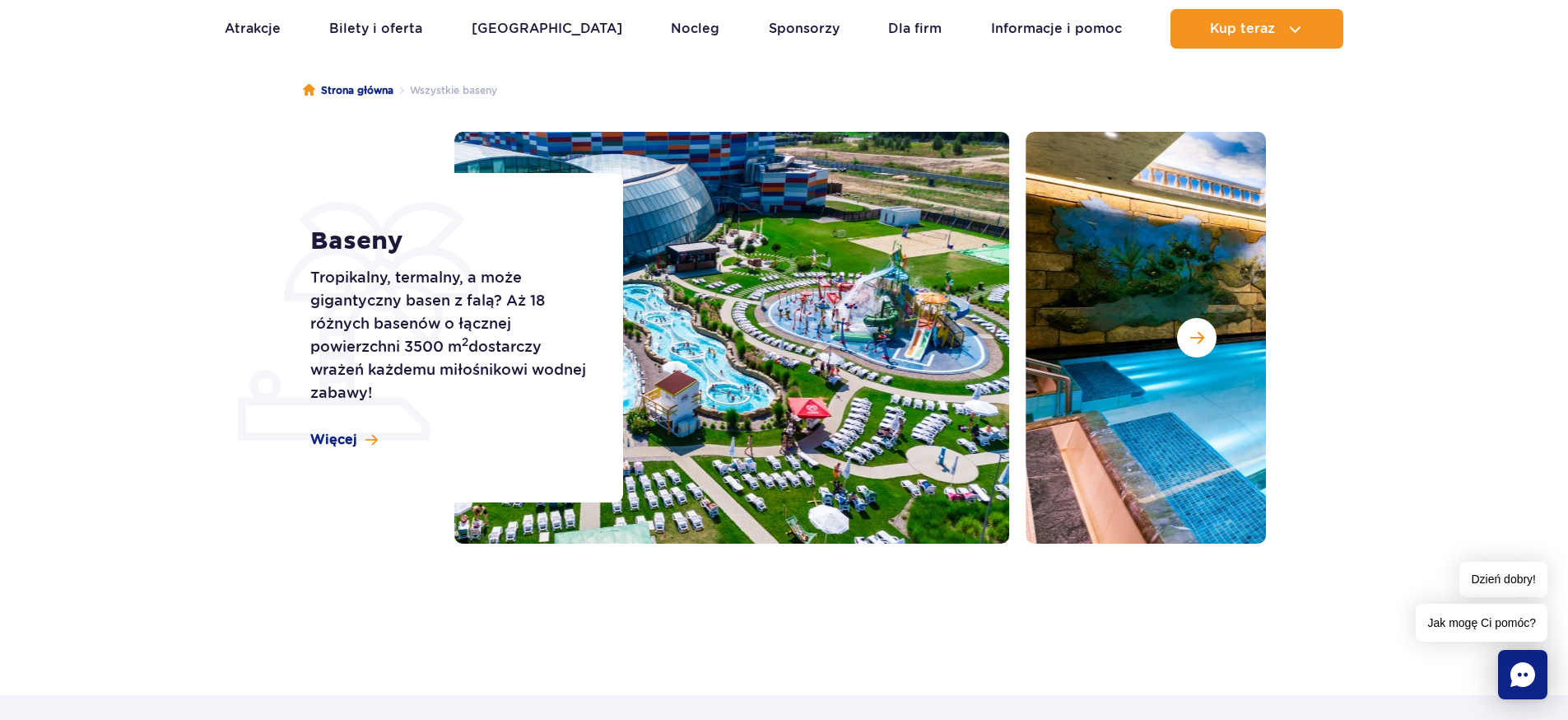
click at [1049, 546] on div "Strona główna Wszystkie baseny Baseny Tropikalny, termalny, a może gigantyczny …" at bounding box center [784, 346] width 1568 height 593
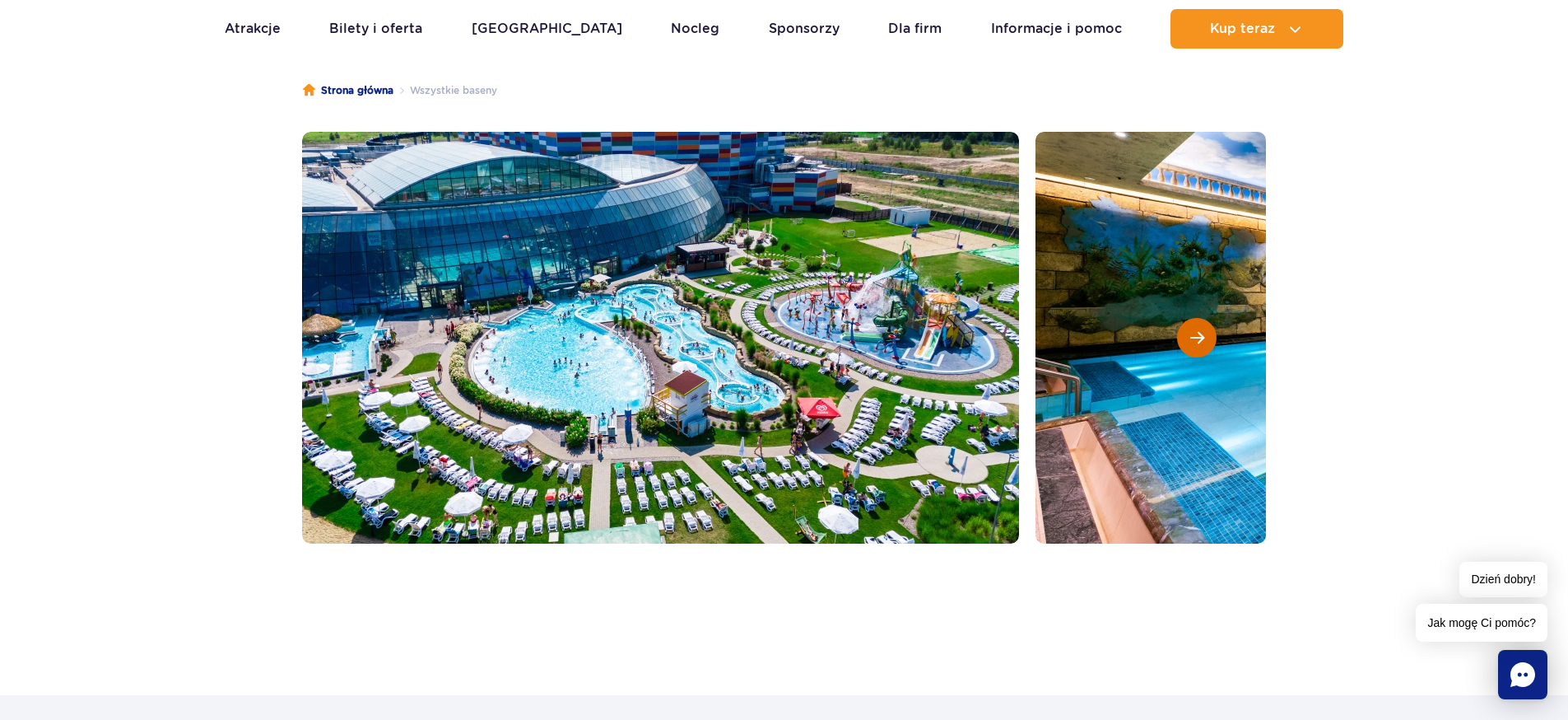
click at [1200, 339] on span "Następny slajd" at bounding box center [1197, 338] width 14 height 15
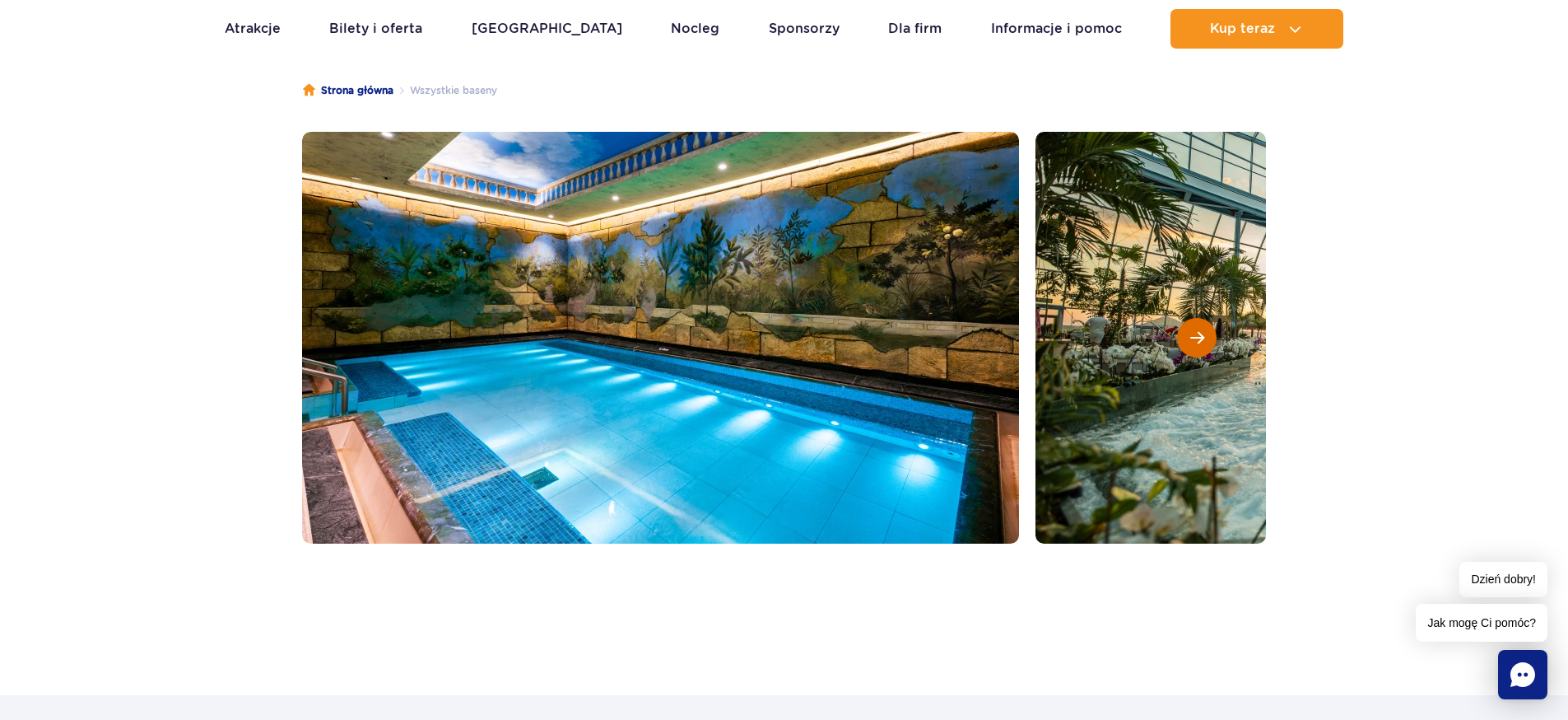
click at [1198, 338] on span "Następny slajd" at bounding box center [1197, 338] width 14 height 15
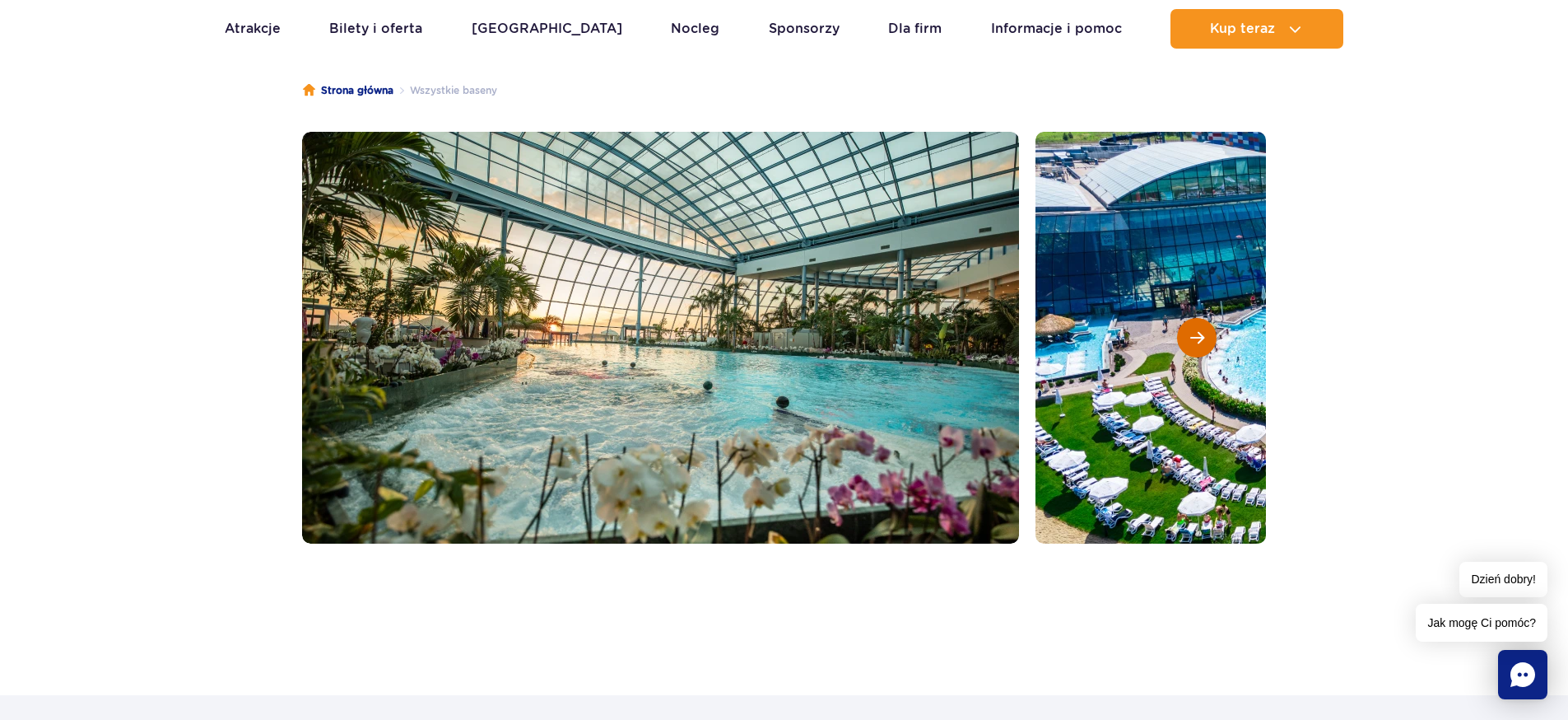
click at [1196, 339] on span "Następny slajd" at bounding box center [1197, 338] width 14 height 15
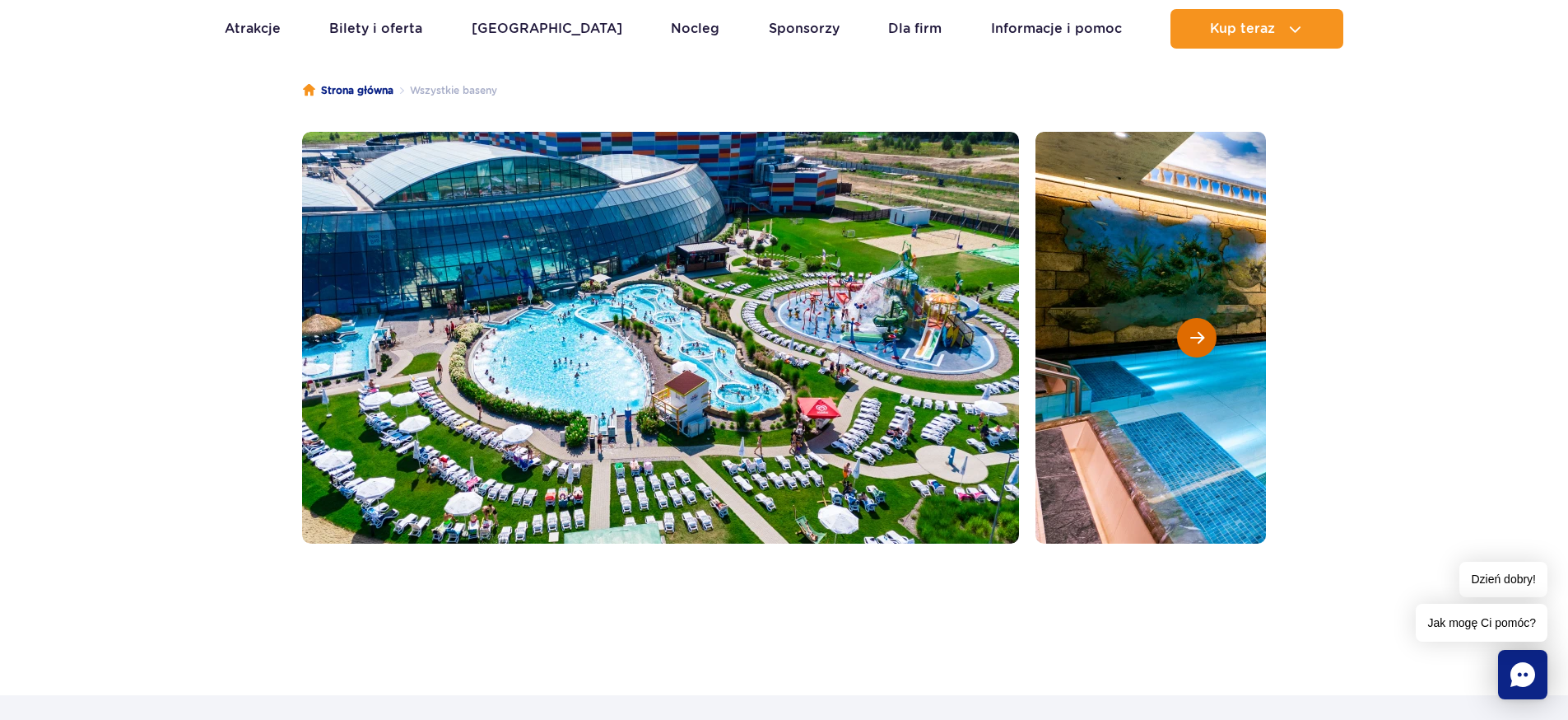
click at [1196, 339] on span "Następny slajd" at bounding box center [1197, 338] width 14 height 15
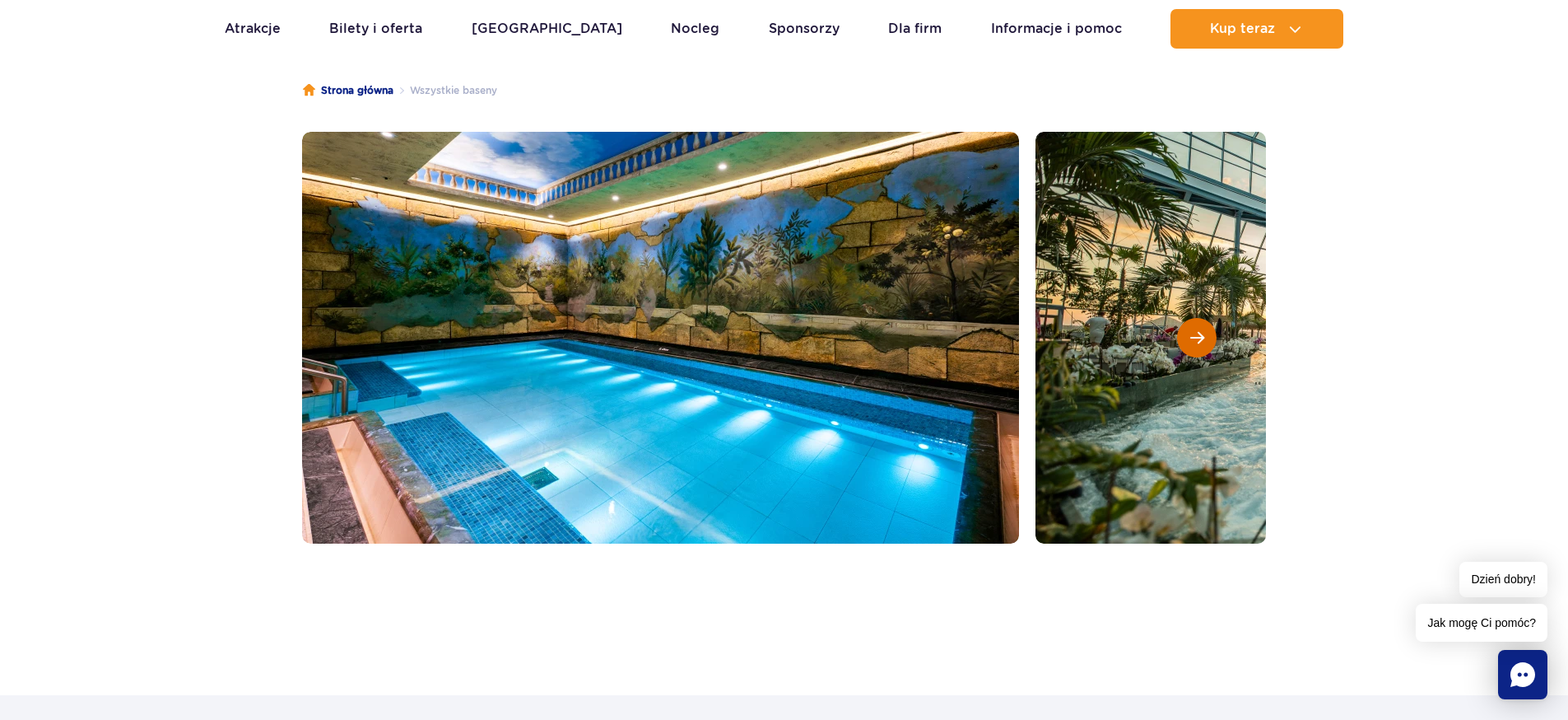
click at [1196, 338] on span "Następny slajd" at bounding box center [1197, 338] width 14 height 15
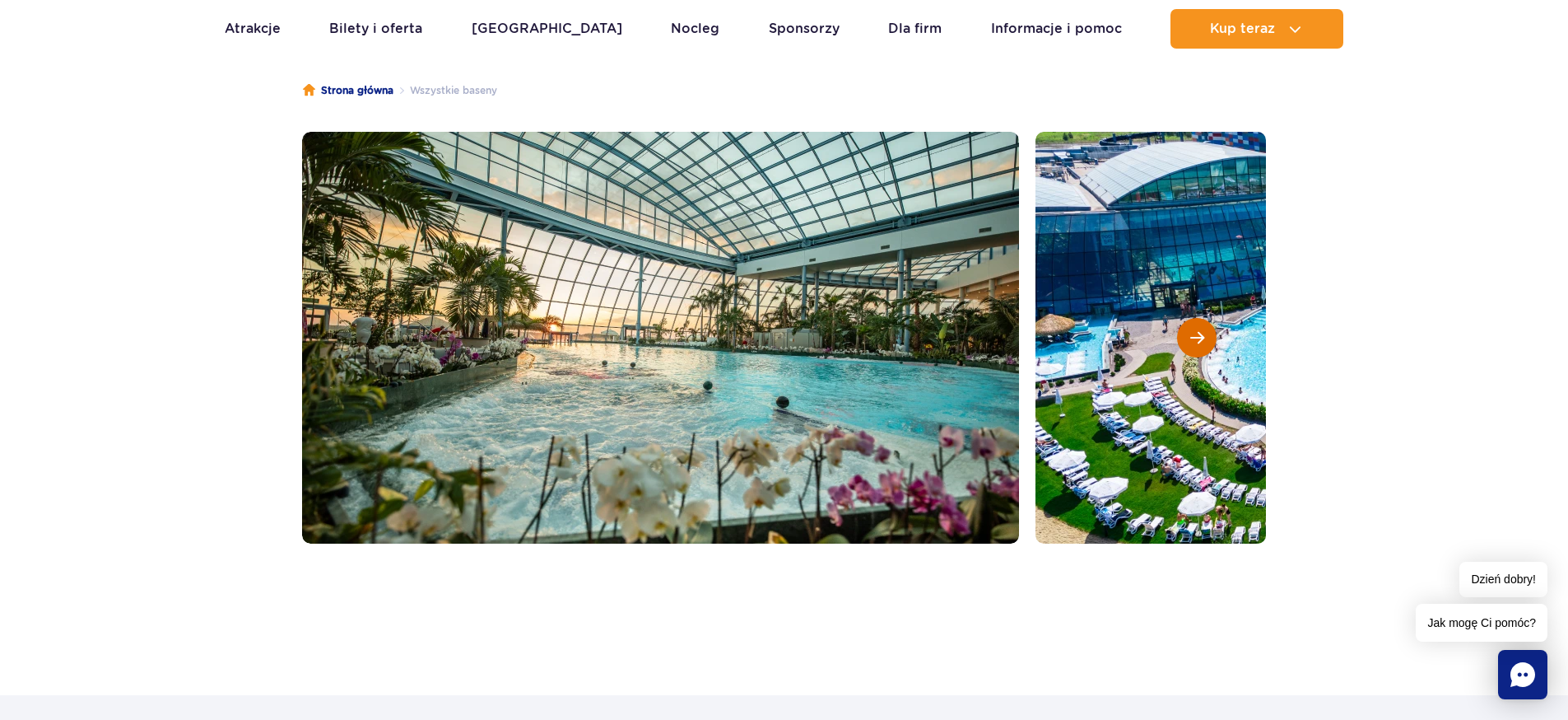
click at [1196, 338] on span "Następny slajd" at bounding box center [1197, 338] width 14 height 15
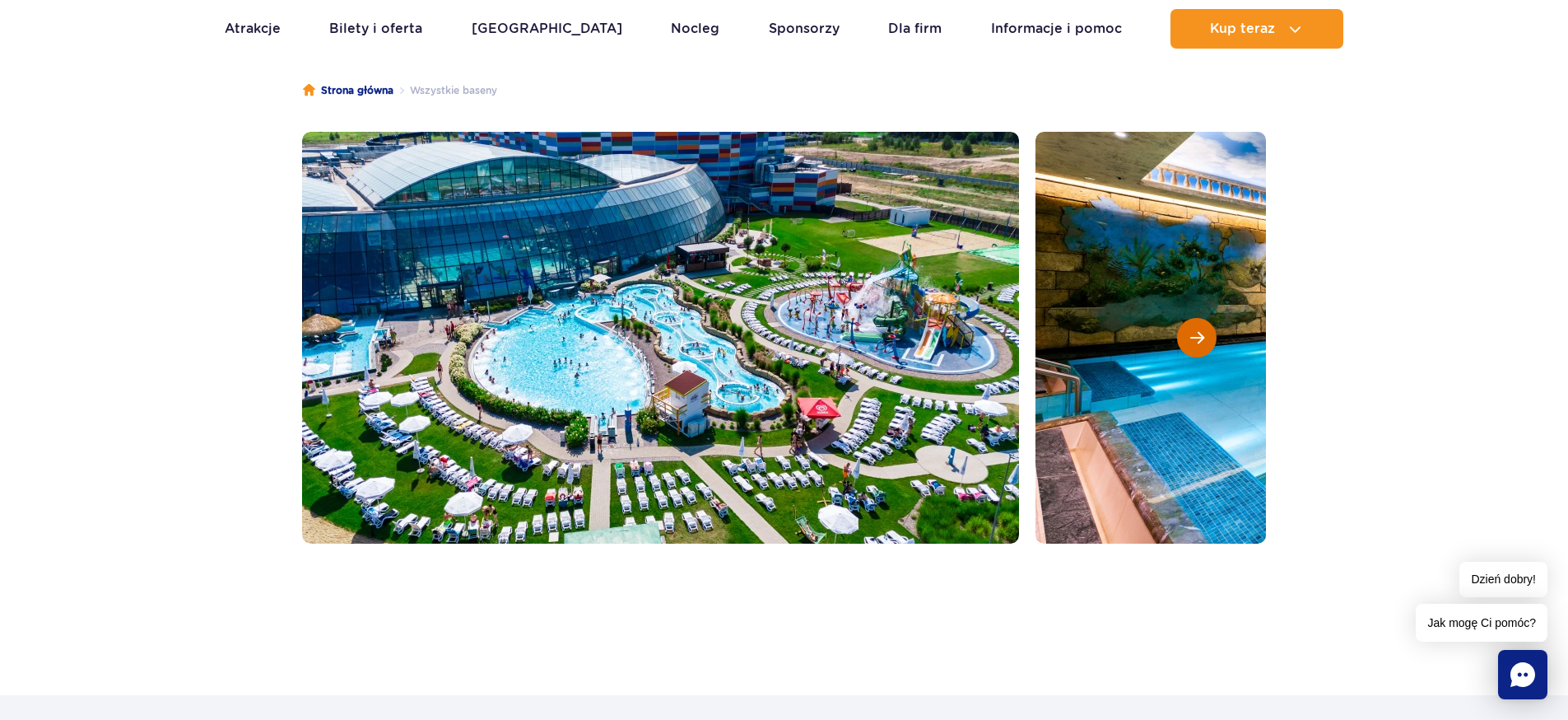
click at [1208, 333] on button "Następny slajd" at bounding box center [1196, 337] width 39 height 39
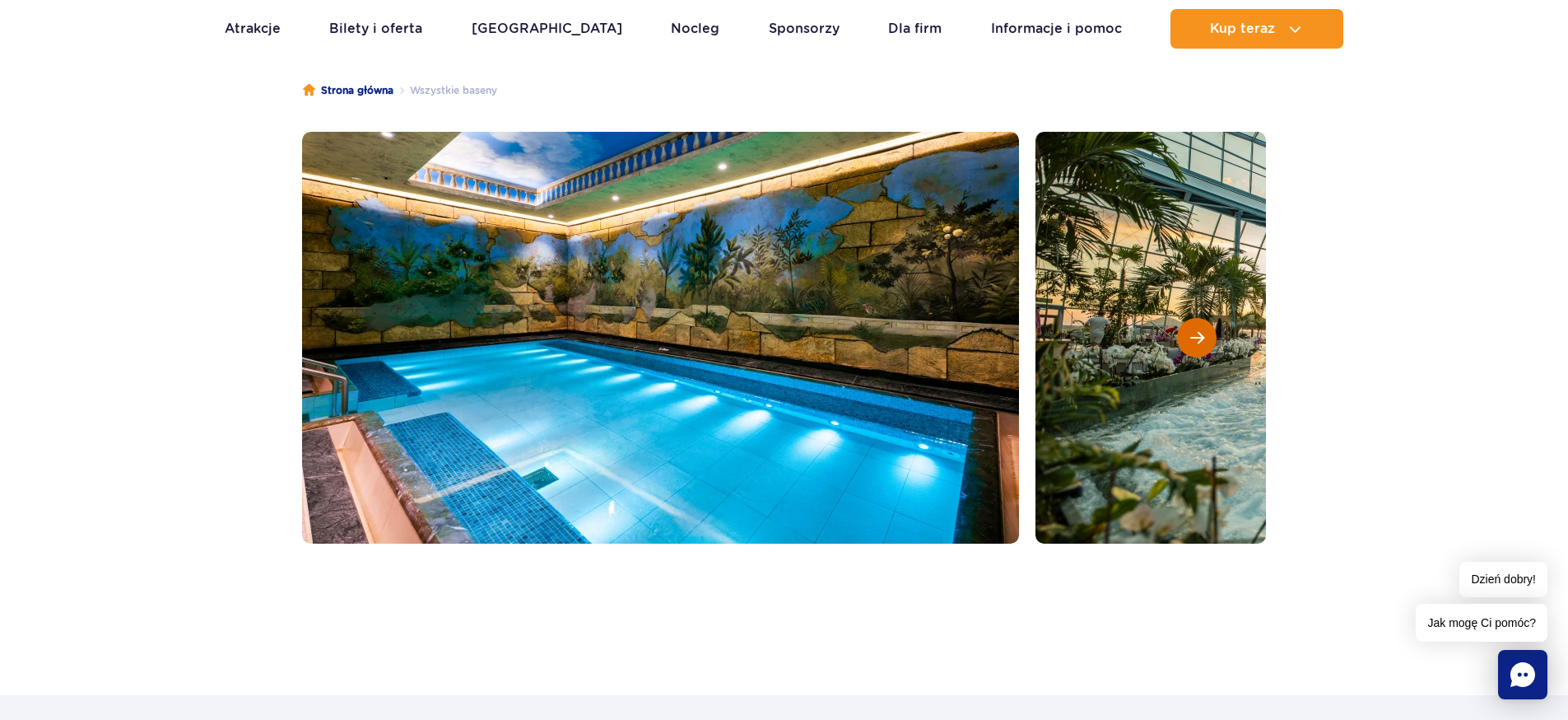
click at [1204, 326] on button "Następny slajd" at bounding box center [1196, 337] width 39 height 39
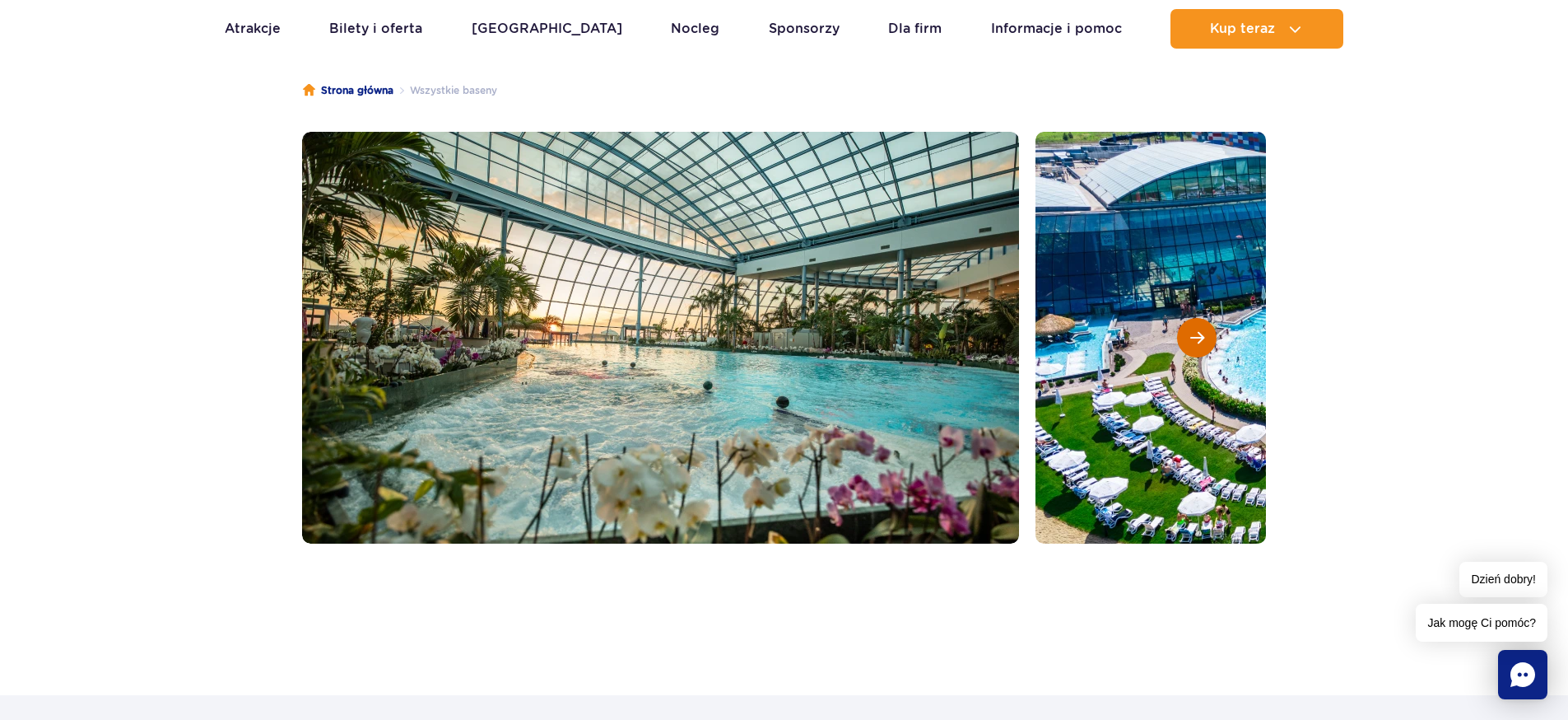
click at [1204, 326] on button "Następny slajd" at bounding box center [1196, 337] width 39 height 39
